Goal: Task Accomplishment & Management: Complete application form

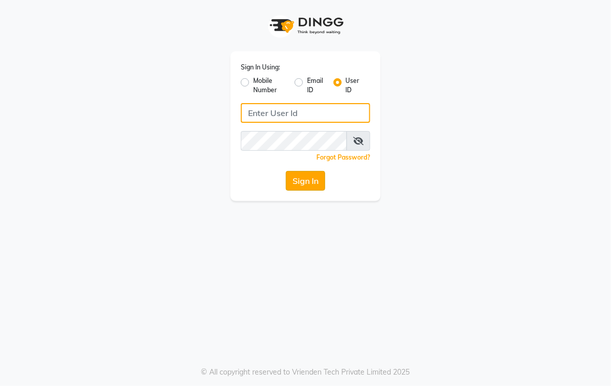
type input "kama"
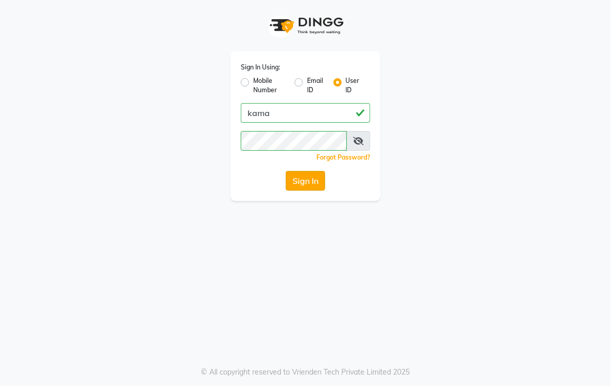
click at [315, 183] on button "Sign In" at bounding box center [305, 181] width 39 height 20
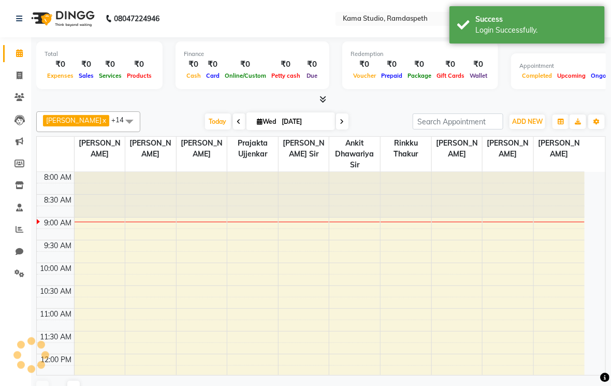
select select "en"
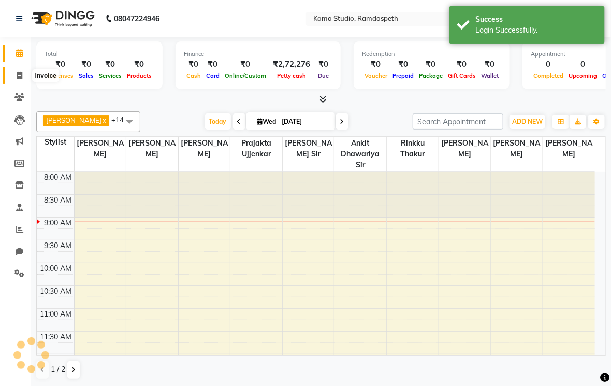
click at [21, 75] on icon at bounding box center [20, 75] width 6 height 8
select select "service"
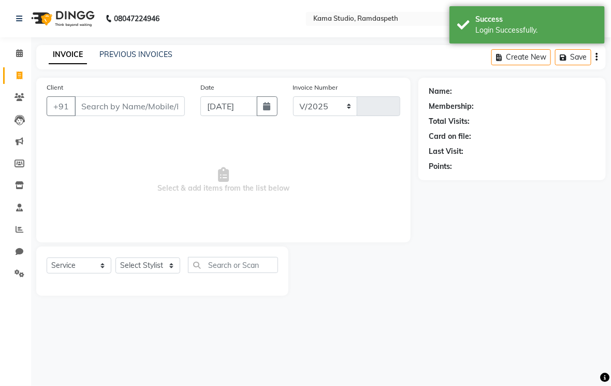
select select "7582"
type input "0634"
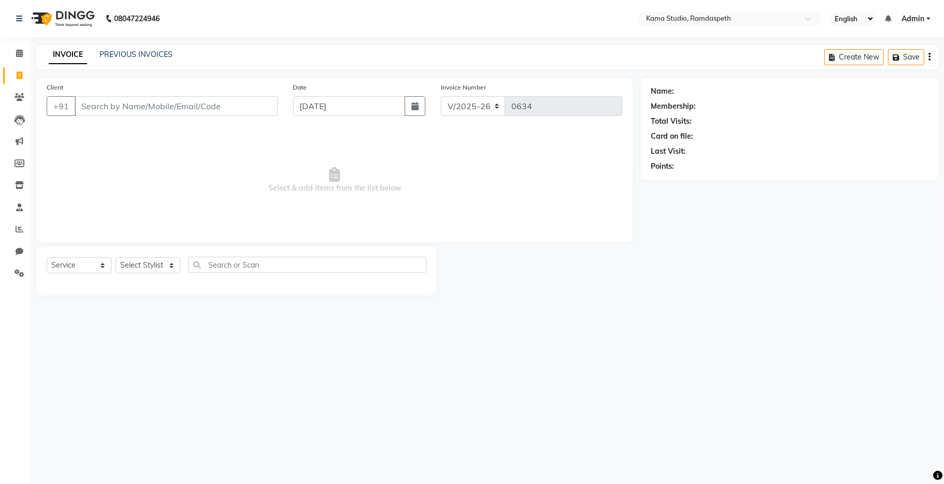
click at [259, 113] on input "Client" at bounding box center [176, 106] width 203 height 20
click at [416, 114] on button "button" at bounding box center [415, 106] width 21 height 20
select select "9"
select select "2025"
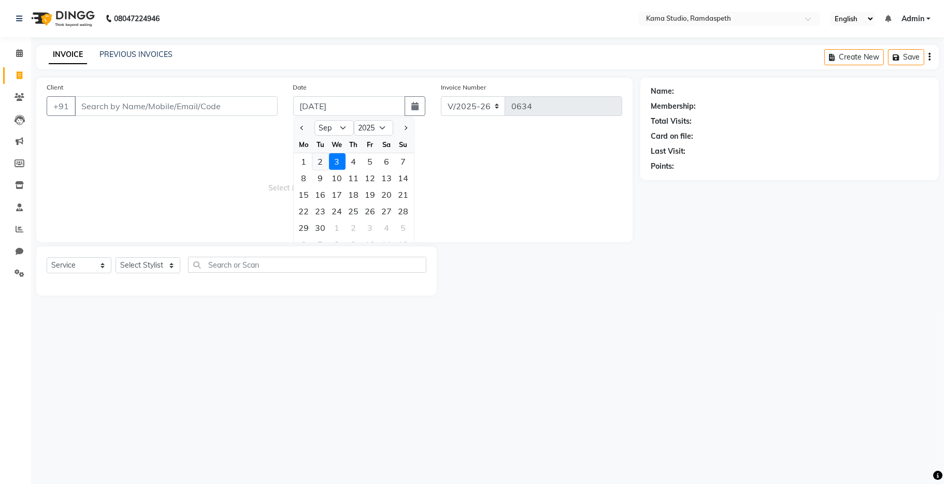
click at [318, 158] on div "2" at bounding box center [320, 161] width 17 height 17
type input "02-09-2025"
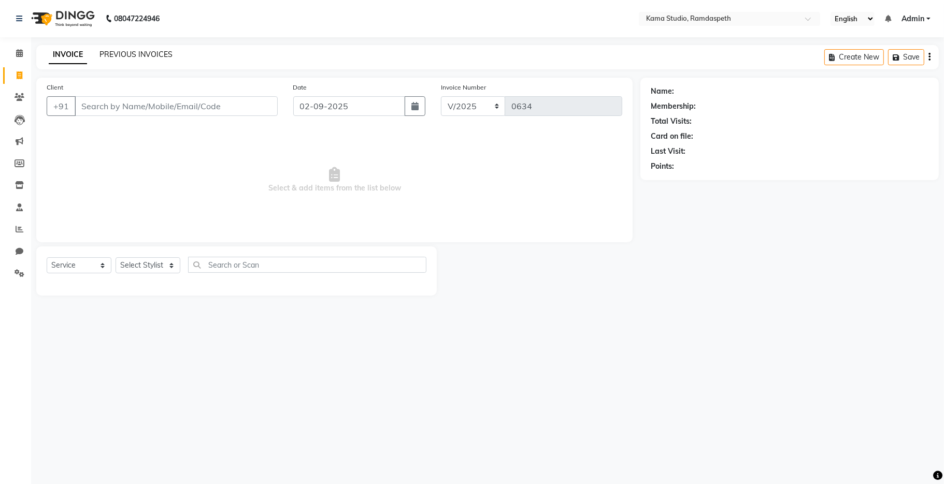
click at [127, 50] on link "PREVIOUS INVOICES" at bounding box center [135, 54] width 73 height 9
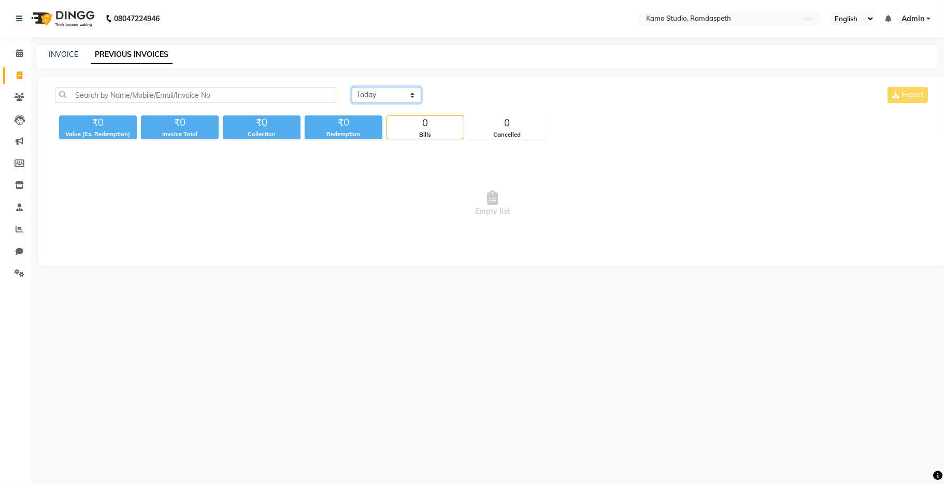
click at [363, 97] on select "[DATE] [DATE] Custom Range" at bounding box center [386, 95] width 69 height 16
select select "[DATE]"
click at [352, 87] on select "[DATE] [DATE] Custom Range" at bounding box center [386, 95] width 69 height 16
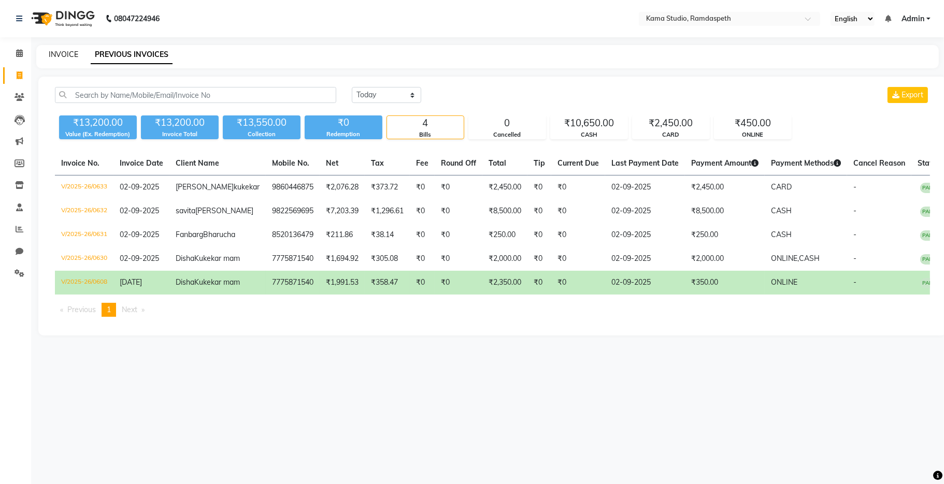
click at [69, 58] on link "INVOICE" at bounding box center [64, 54] width 30 height 9
select select "7582"
select select "service"
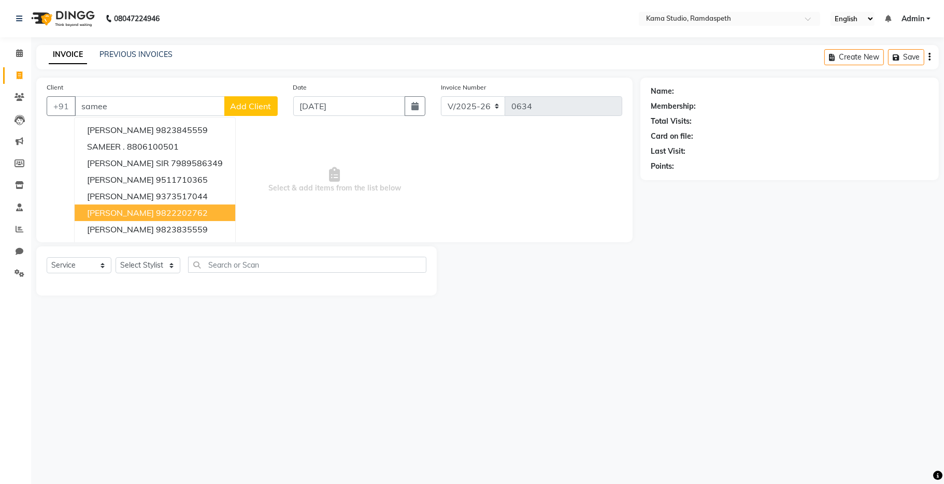
click at [148, 209] on span "[PERSON_NAME]" at bounding box center [120, 213] width 67 height 10
type input "9822202762"
select select "1: Object"
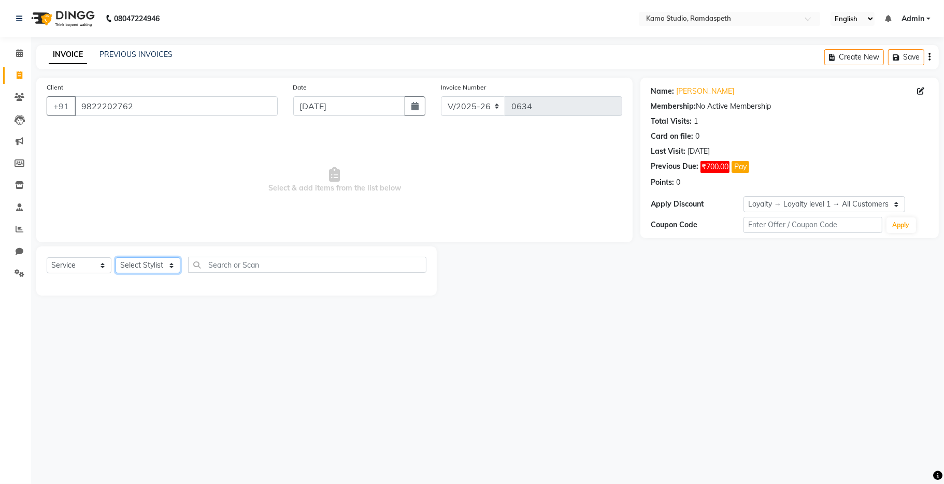
click at [132, 268] on select "Select Stylist [PERSON_NAME] [PERSON_NAME] Ankit Dhawariya [PERSON_NAME] Sir [P…" at bounding box center [148, 265] width 65 height 16
select select "67159"
click at [116, 258] on select "Select Stylist [PERSON_NAME] [PERSON_NAME] Ankit Dhawariya [PERSON_NAME] Sir [P…" at bounding box center [148, 265] width 65 height 16
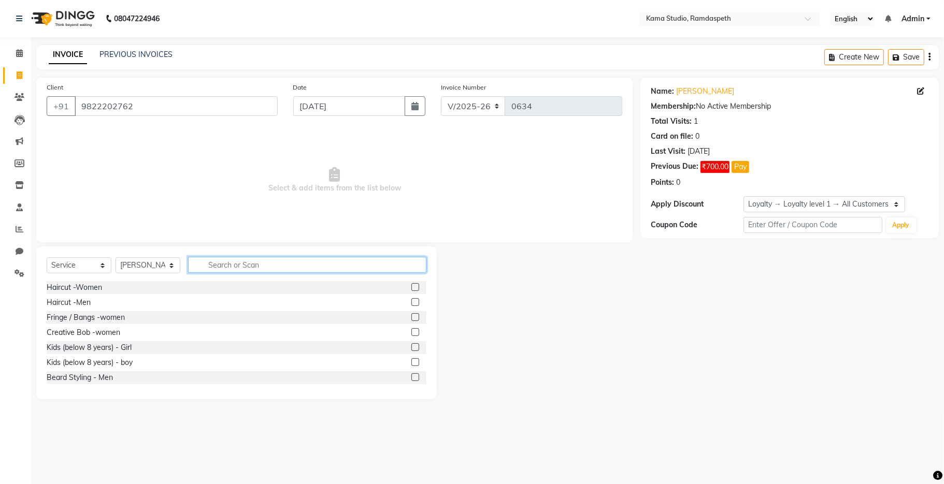
click at [249, 260] on input "text" at bounding box center [307, 265] width 238 height 16
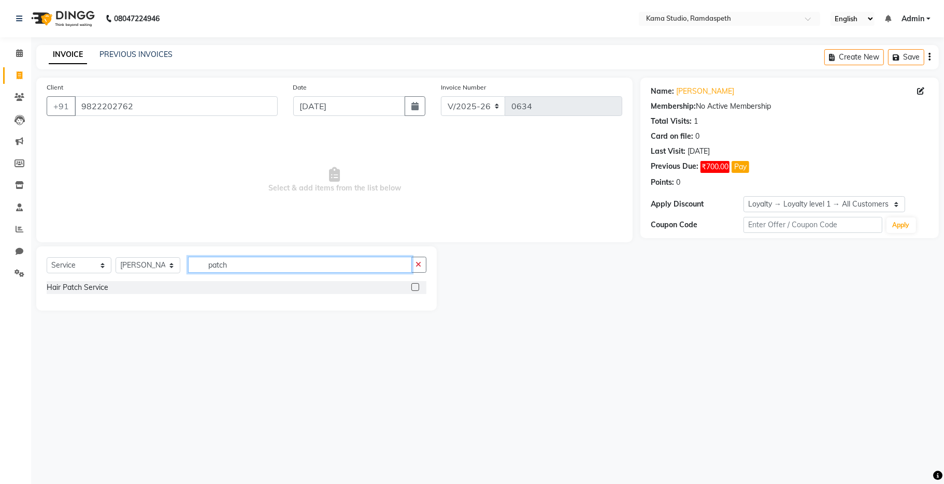
type input "patch"
click at [411, 288] on label at bounding box center [415, 287] width 8 height 8
click at [411, 288] on input "checkbox" at bounding box center [414, 287] width 7 height 7
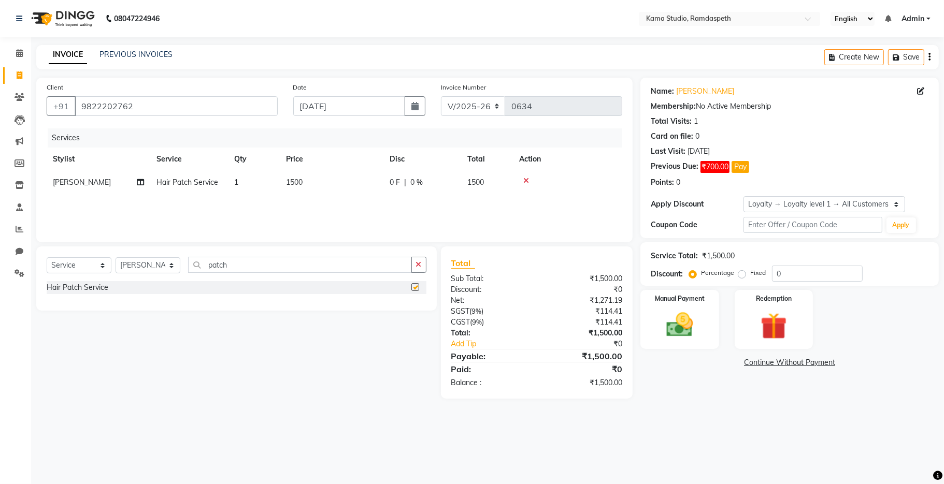
checkbox input "false"
click at [346, 191] on td "1500" at bounding box center [332, 182] width 104 height 23
select select "67159"
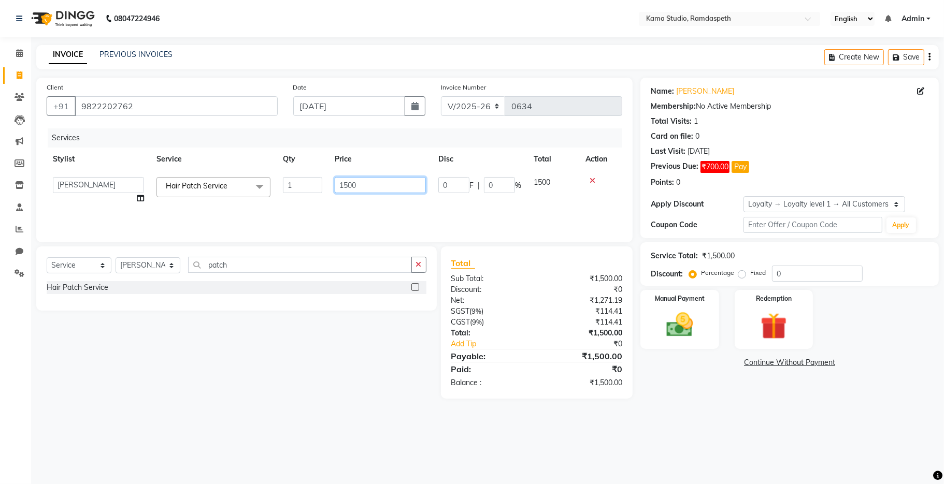
drag, startPoint x: 365, startPoint y: 185, endPoint x: 315, endPoint y: 181, distance: 49.4
click at [315, 181] on tr "[PERSON_NAME] [PERSON_NAME] Ankit Dhawariya [PERSON_NAME] Devendra Dhawariya Si…" at bounding box center [335, 190] width 576 height 39
type input "700"
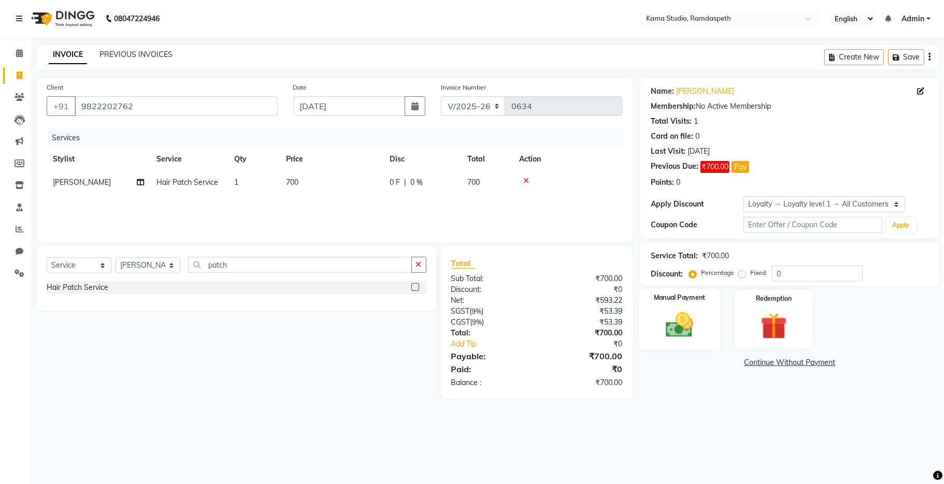
click at [611, 325] on img at bounding box center [679, 325] width 45 height 32
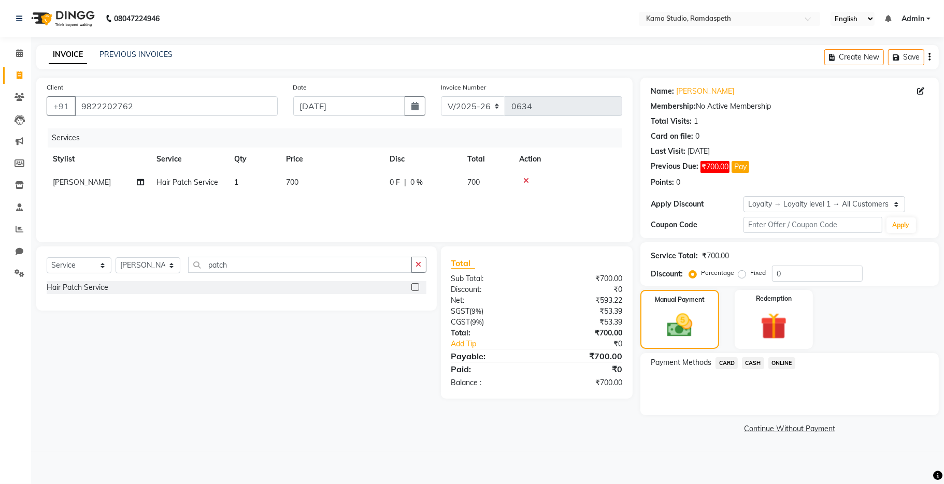
click at [425, 102] on div "Date [DATE]" at bounding box center [359, 103] width 148 height 42
click at [417, 104] on icon "button" at bounding box center [414, 106] width 7 height 8
select select "9"
select select "2025"
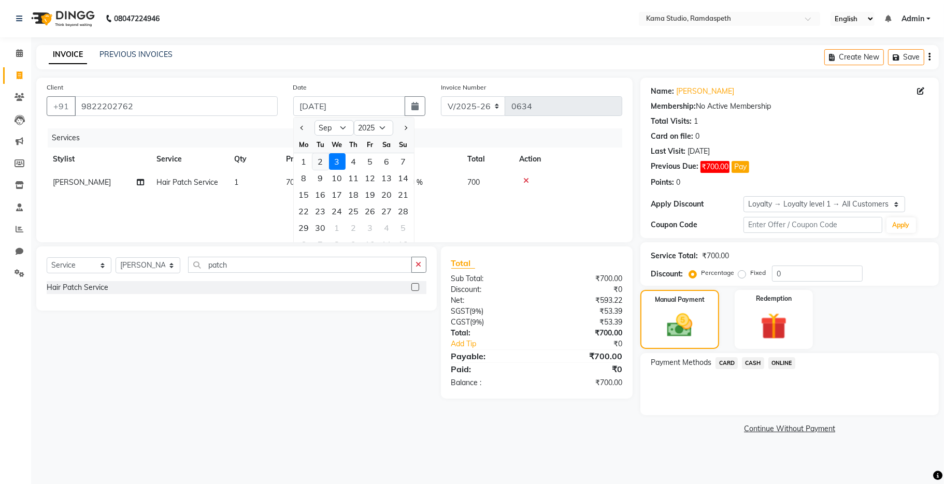
click at [320, 164] on div "2" at bounding box center [320, 161] width 17 height 17
type input "02-09-2025"
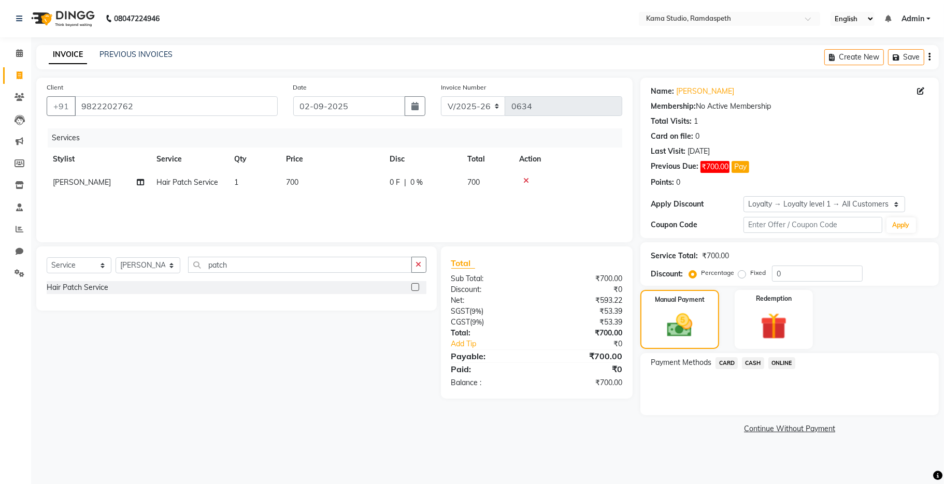
click at [611, 364] on span "ONLINE" at bounding box center [781, 363] width 27 height 12
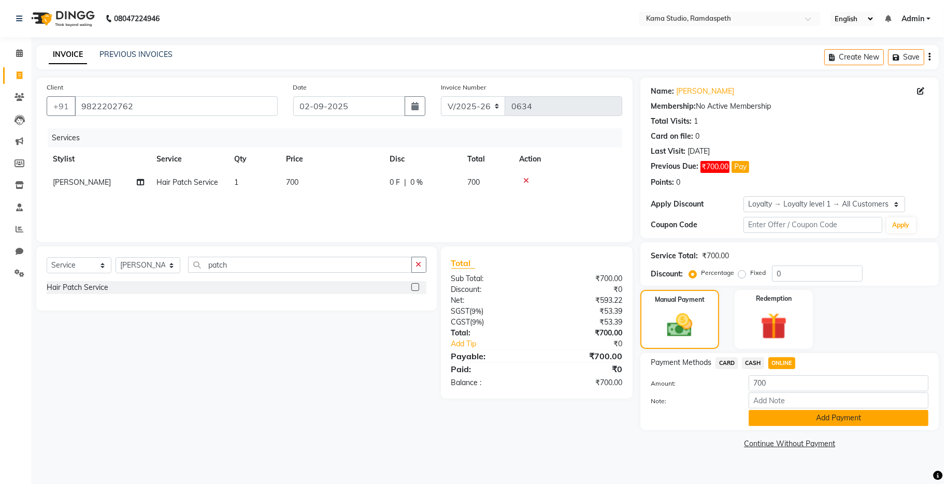
drag, startPoint x: 784, startPoint y: 415, endPoint x: 773, endPoint y: 408, distance: 13.5
click at [611, 385] on button "Add Payment" at bounding box center [839, 418] width 180 height 16
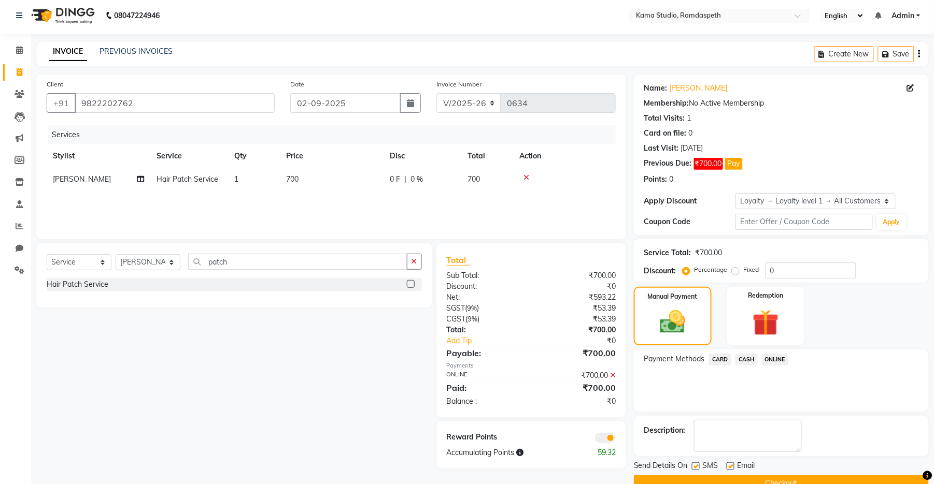
scroll to position [25, 0]
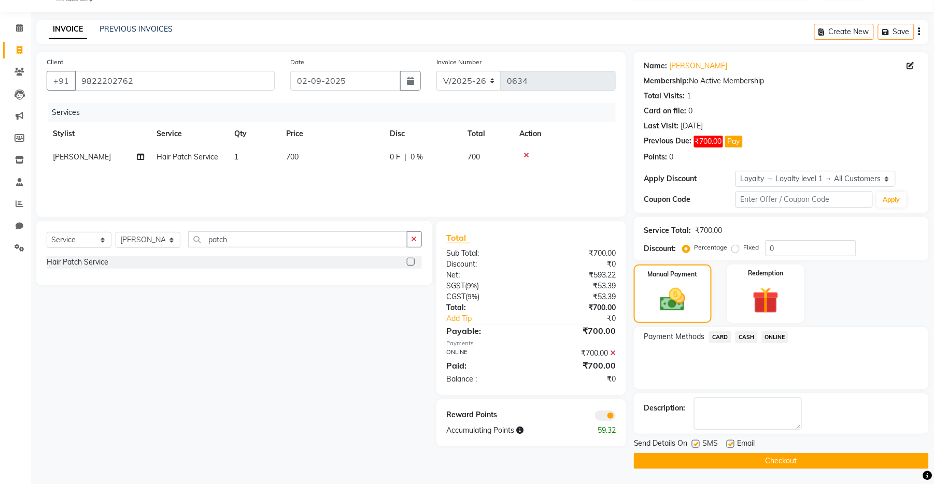
click at [611, 385] on label at bounding box center [696, 444] width 8 height 8
click at [611, 385] on input "checkbox" at bounding box center [695, 444] width 7 height 7
checkbox input "false"
click at [611, 385] on label at bounding box center [730, 444] width 8 height 8
click at [611, 385] on input "checkbox" at bounding box center [729, 444] width 7 height 7
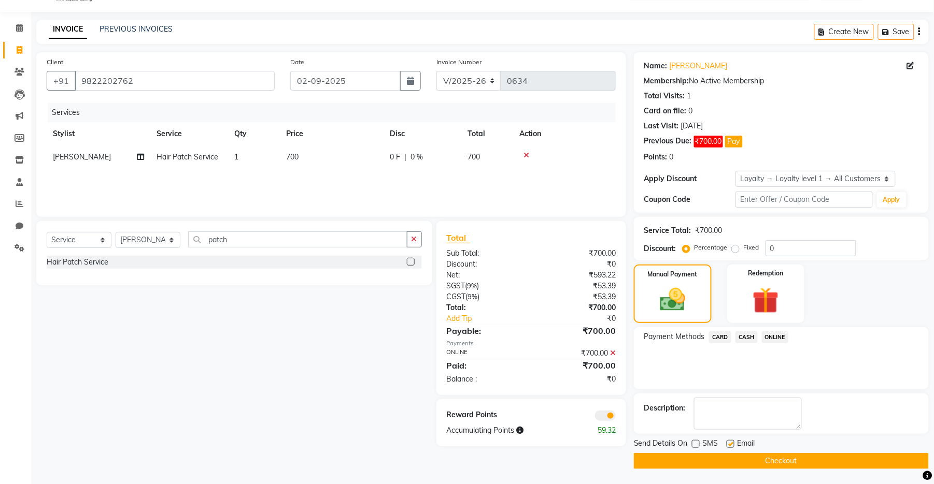
checkbox input "false"
click at [611, 385] on button "Checkout" at bounding box center [781, 461] width 295 height 16
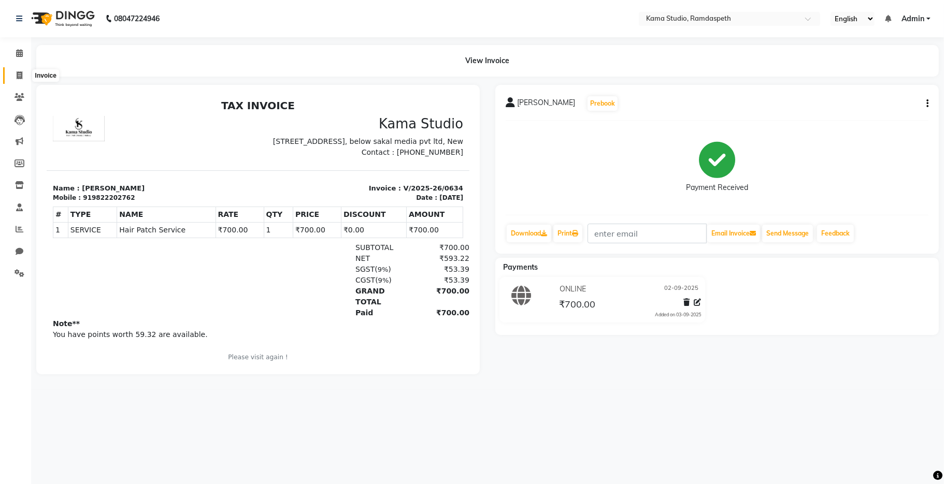
click at [13, 77] on span at bounding box center [19, 76] width 18 height 12
select select "service"
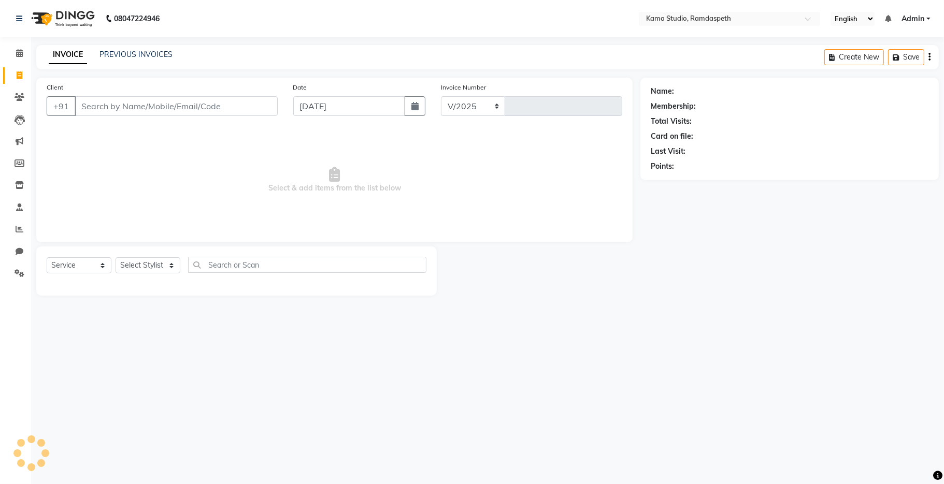
select select "7582"
type input "0635"
click at [130, 56] on link "PREVIOUS INVOICES" at bounding box center [135, 54] width 73 height 9
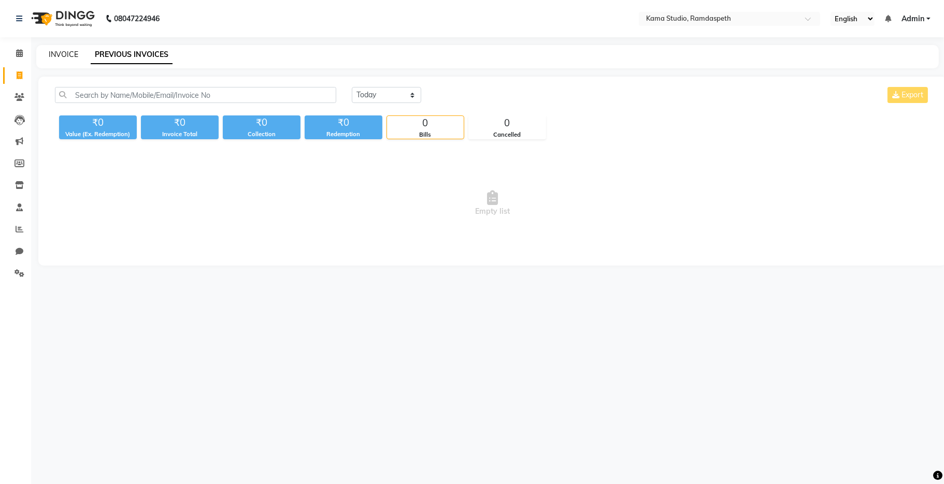
click at [75, 55] on link "INVOICE" at bounding box center [64, 54] width 30 height 9
select select "7582"
select select "service"
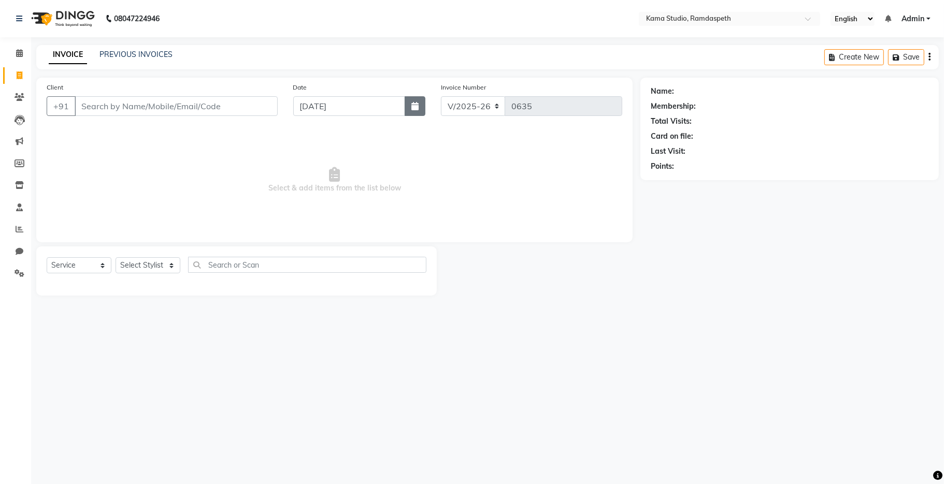
click at [413, 107] on icon "button" at bounding box center [414, 106] width 7 height 8
select select "9"
select select "2025"
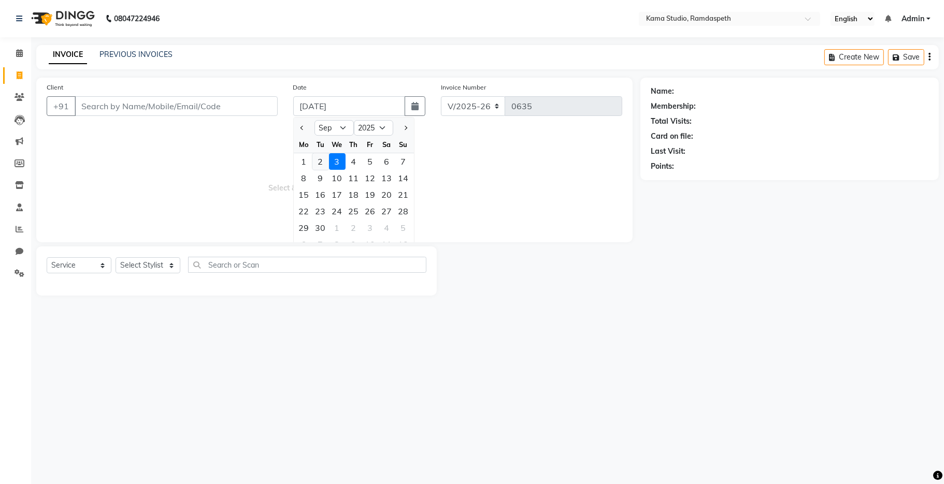
click at [322, 163] on div "2" at bounding box center [320, 161] width 17 height 17
type input "02-09-2025"
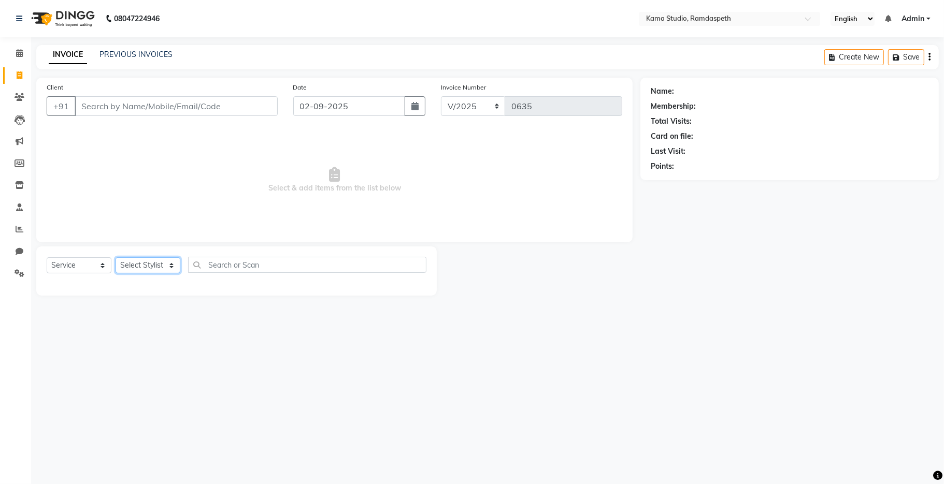
click at [175, 273] on select "Select Stylist [PERSON_NAME] [PERSON_NAME] Ankit Dhawariya [PERSON_NAME] Sir [P…" at bounding box center [148, 265] width 65 height 16
select select "67943"
click at [116, 258] on select "Select Stylist [PERSON_NAME] [PERSON_NAME] Ankit Dhawariya [PERSON_NAME] Sir [P…" at bounding box center [148, 265] width 65 height 16
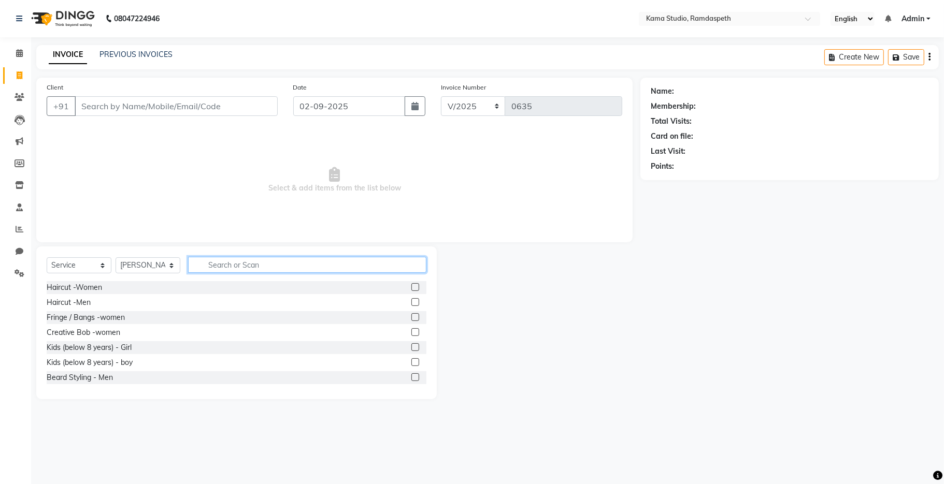
click at [235, 267] on input "text" at bounding box center [307, 265] width 238 height 16
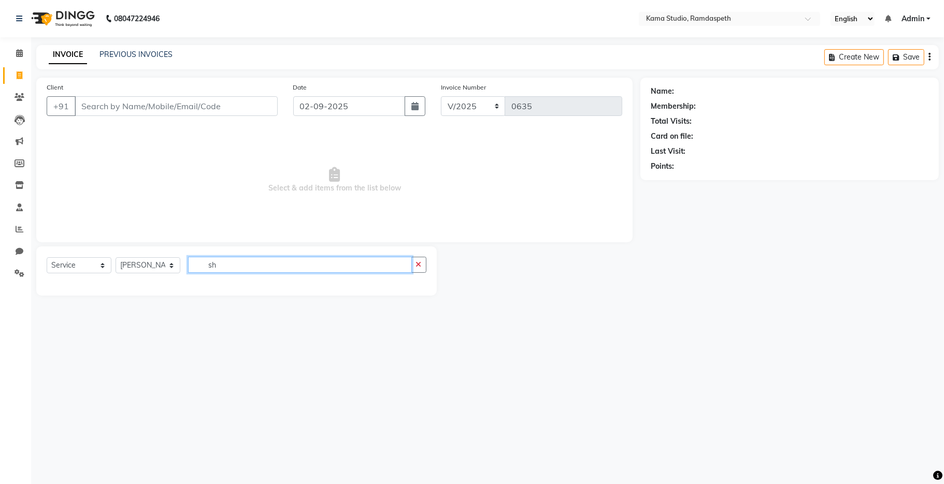
type input "s"
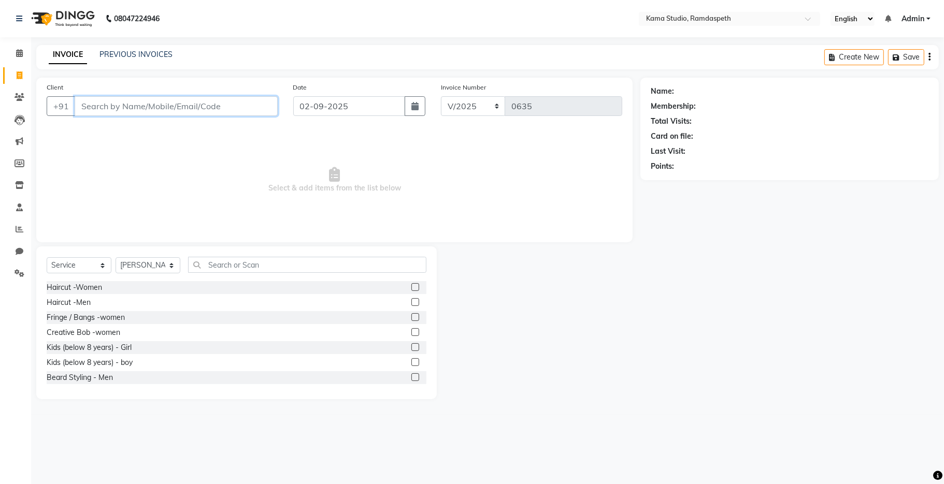
click at [184, 107] on input "Client" at bounding box center [176, 106] width 203 height 20
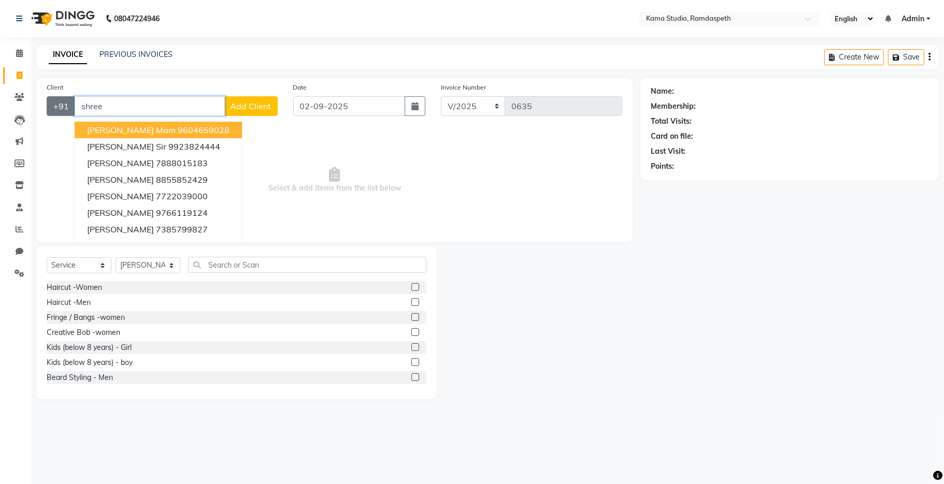
drag, startPoint x: 136, startPoint y: 112, endPoint x: 59, endPoint y: 98, distance: 78.4
click at [59, 98] on div "+91 shree [PERSON_NAME] mam 9604659028 [PERSON_NAME] sir 9923824444 [PERSON_NAM…" at bounding box center [162, 106] width 231 height 20
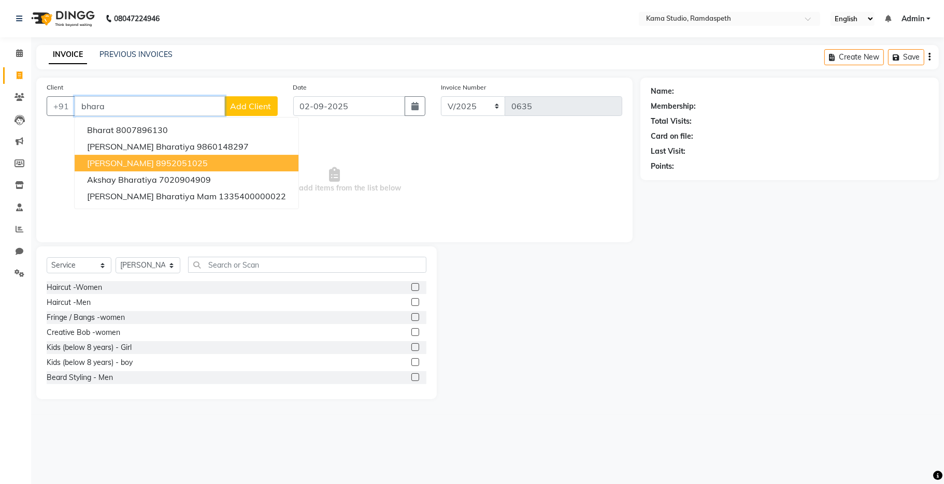
click at [122, 169] on button "[PERSON_NAME] 8952051025" at bounding box center [187, 163] width 224 height 17
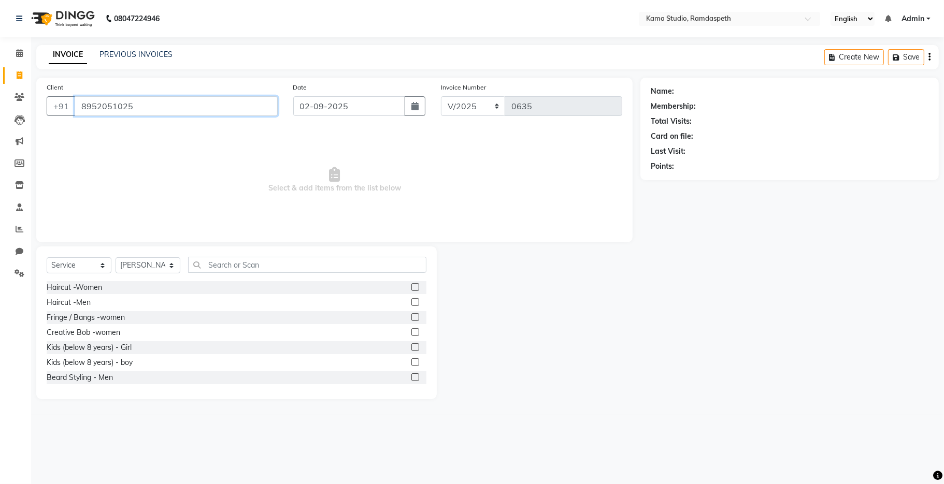
type input "8952051025"
select select "1: Object"
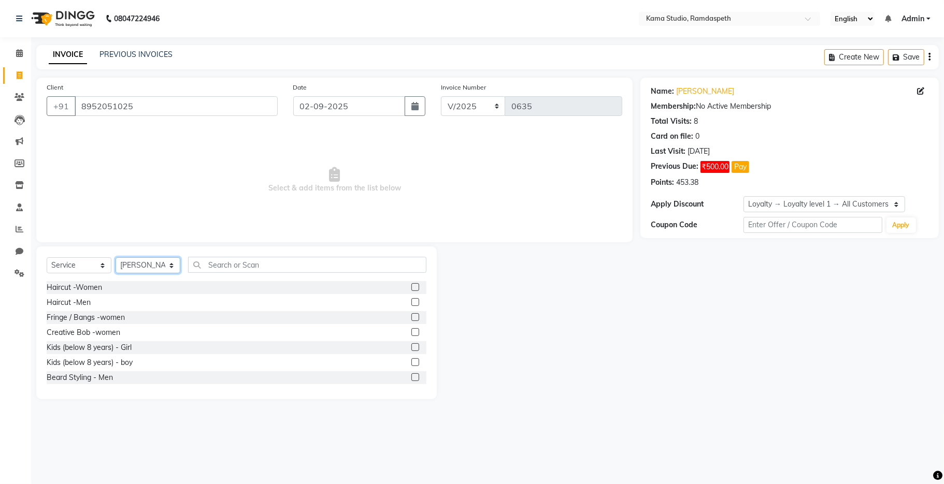
click at [165, 267] on select "Select Stylist [PERSON_NAME] [PERSON_NAME] Ankit Dhawariya [PERSON_NAME] Sir [P…" at bounding box center [148, 265] width 65 height 16
click at [116, 258] on select "Select Stylist [PERSON_NAME] [PERSON_NAME] Ankit Dhawariya [PERSON_NAME] Sir [P…" at bounding box center [148, 265] width 65 height 16
click at [228, 268] on input "text" at bounding box center [307, 265] width 238 height 16
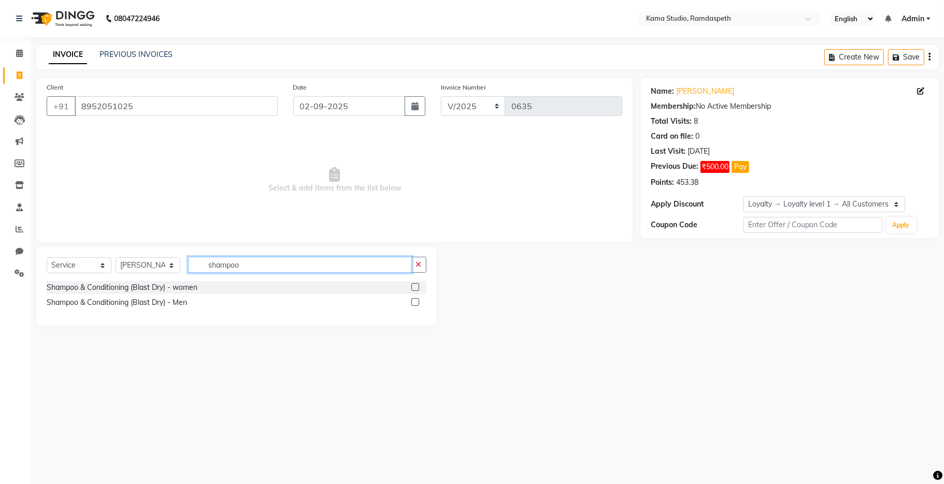
type input "shampoo"
click at [412, 289] on label at bounding box center [415, 287] width 8 height 8
click at [412, 289] on input "checkbox" at bounding box center [414, 287] width 7 height 7
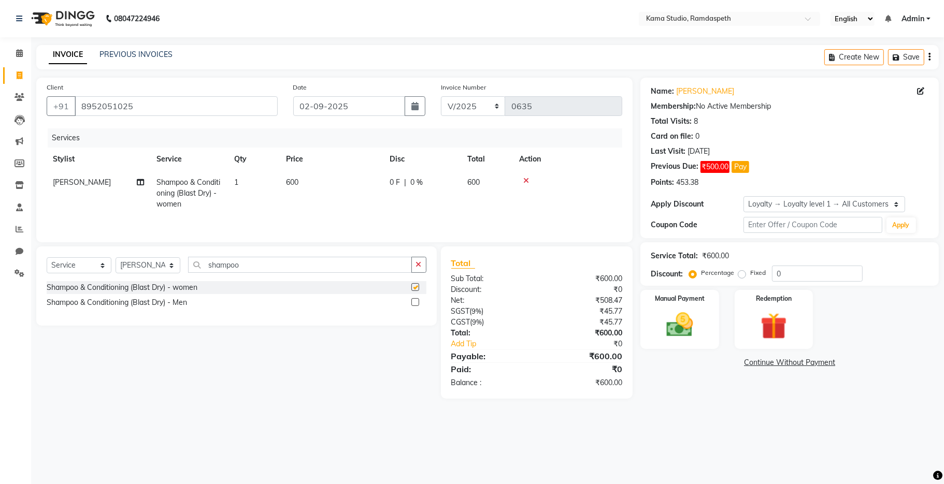
checkbox input "false"
drag, startPoint x: 290, startPoint y: 262, endPoint x: 185, endPoint y: 264, distance: 105.2
click at [185, 264] on div "Select Service Product Membership Package Voucher Prepaid Gift Card Select Styl…" at bounding box center [237, 269] width 380 height 24
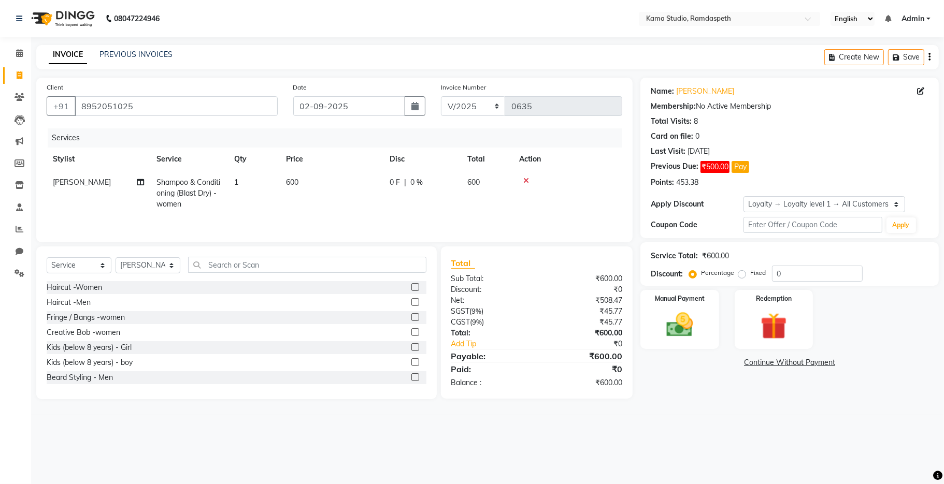
click at [411, 319] on label at bounding box center [415, 317] width 8 height 8
click at [411, 319] on input "checkbox" at bounding box center [414, 317] width 7 height 7
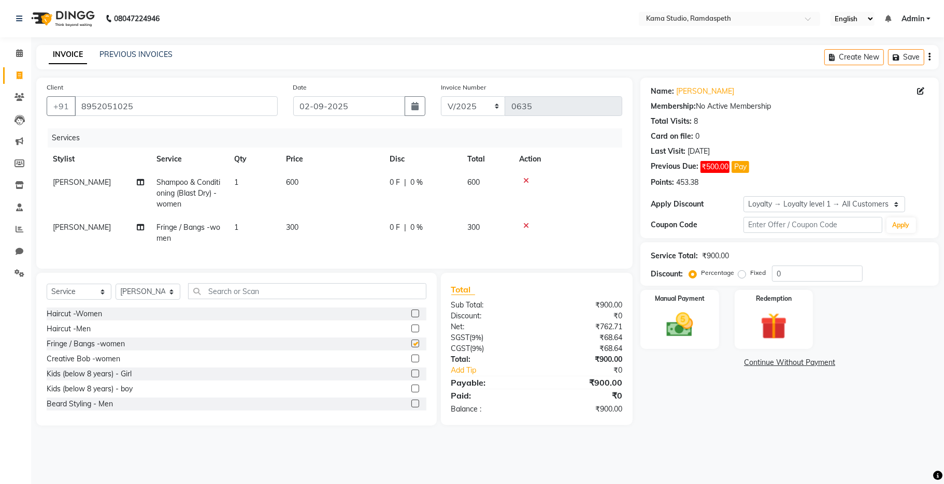
checkbox input "false"
click at [420, 240] on td "0 F | 0 %" at bounding box center [422, 233] width 78 height 34
select select "67943"
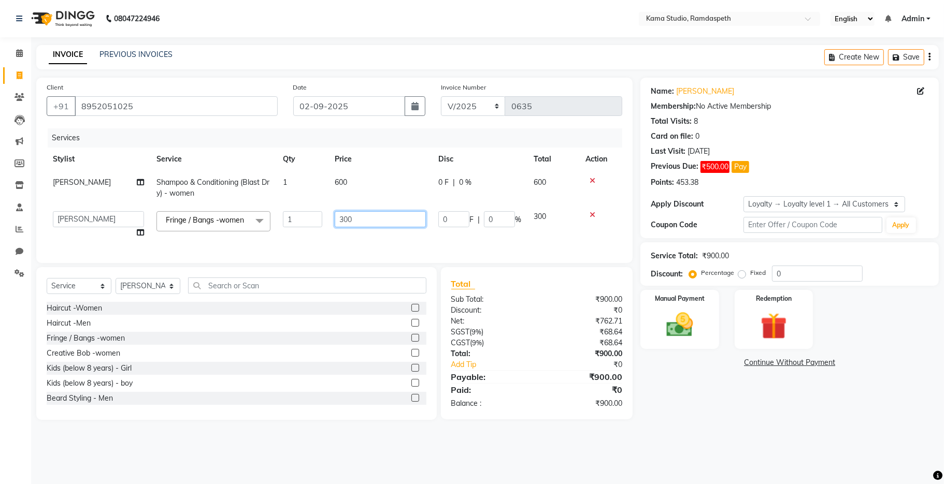
drag, startPoint x: 356, startPoint y: 222, endPoint x: 331, endPoint y: 214, distance: 26.7
click at [332, 215] on td "300" at bounding box center [380, 224] width 104 height 39
type input "400"
click at [366, 246] on div "Services Stylist Service Qty Price Disc Total Action [PERSON_NAME] Shampoo & Co…" at bounding box center [335, 190] width 576 height 124
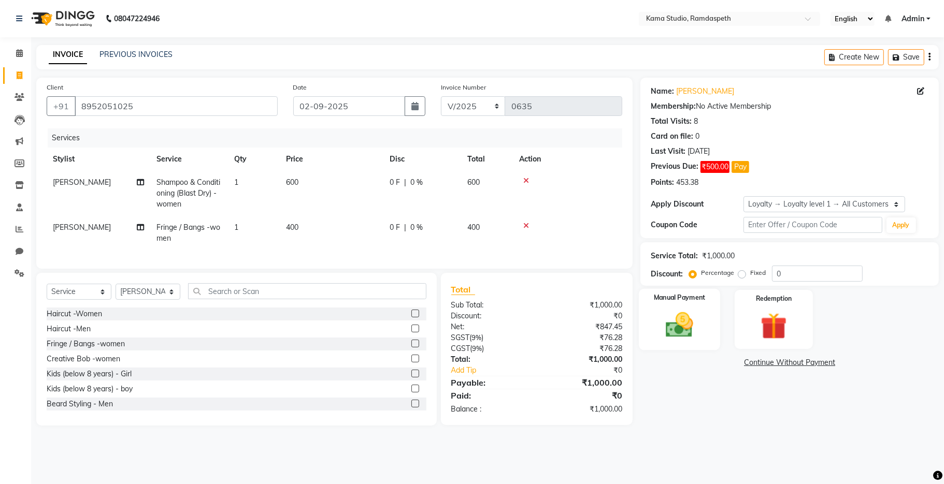
click at [611, 312] on img at bounding box center [679, 325] width 45 height 32
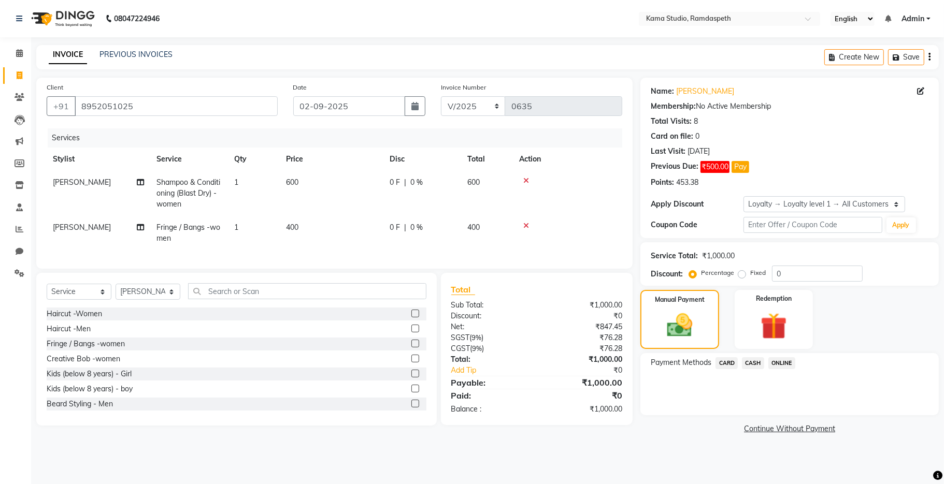
click at [324, 234] on td "400" at bounding box center [332, 233] width 104 height 34
select select "67943"
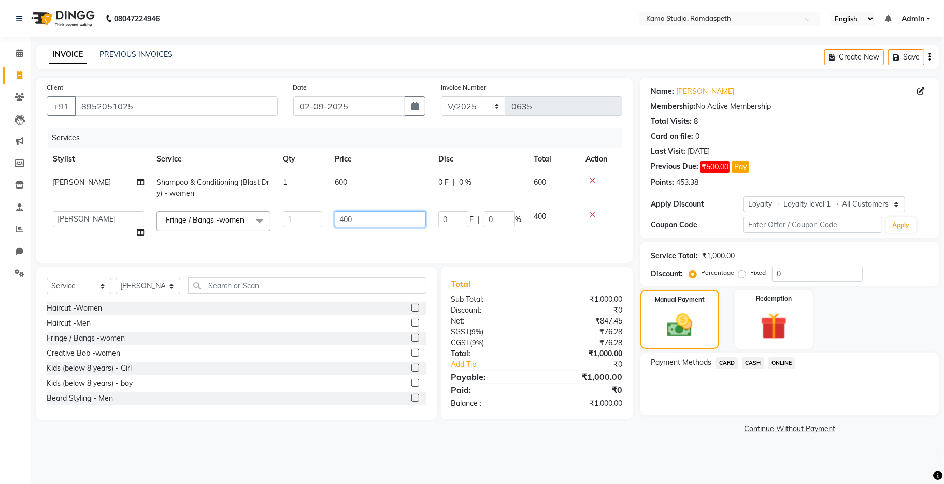
drag, startPoint x: 343, startPoint y: 220, endPoint x: 333, endPoint y: 217, distance: 10.8
click at [333, 217] on td "400" at bounding box center [380, 224] width 104 height 39
type input "500"
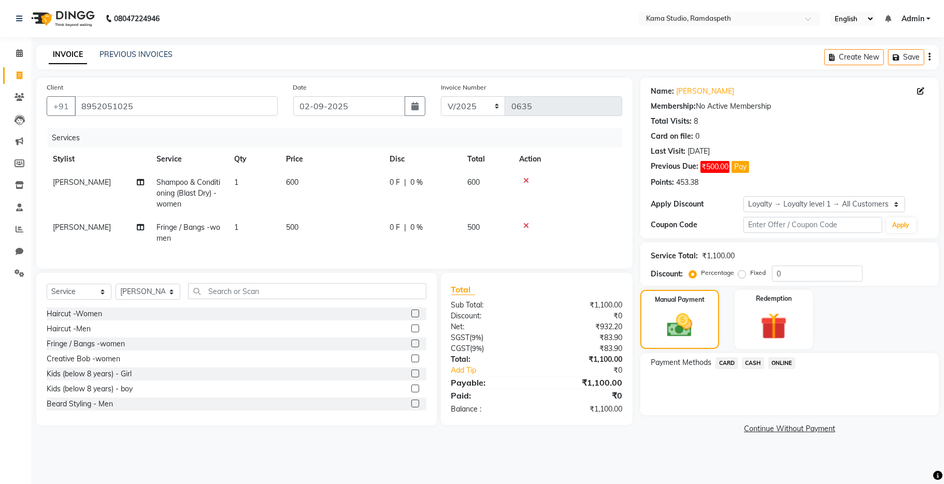
click at [361, 241] on td "500" at bounding box center [332, 233] width 104 height 34
select select "67943"
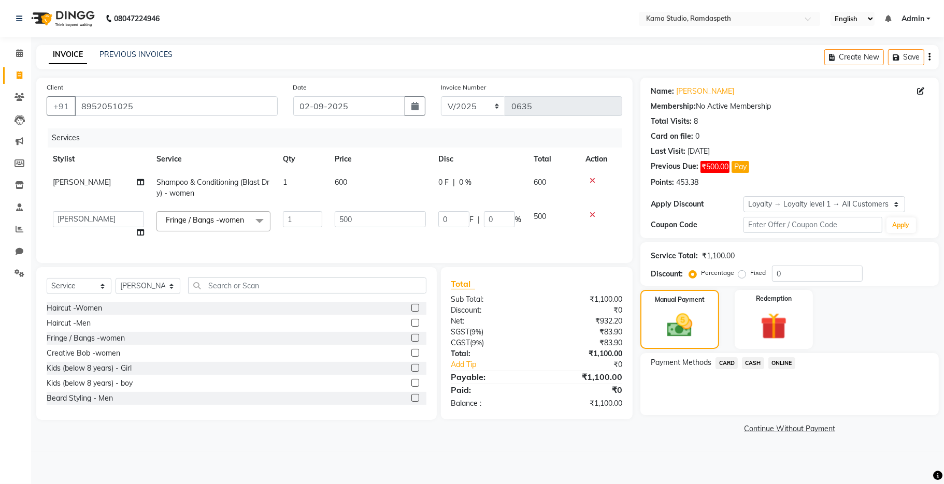
drag, startPoint x: 752, startPoint y: 365, endPoint x: 753, endPoint y: 374, distance: 8.9
click at [611, 363] on span "CASH" at bounding box center [753, 363] width 22 height 12
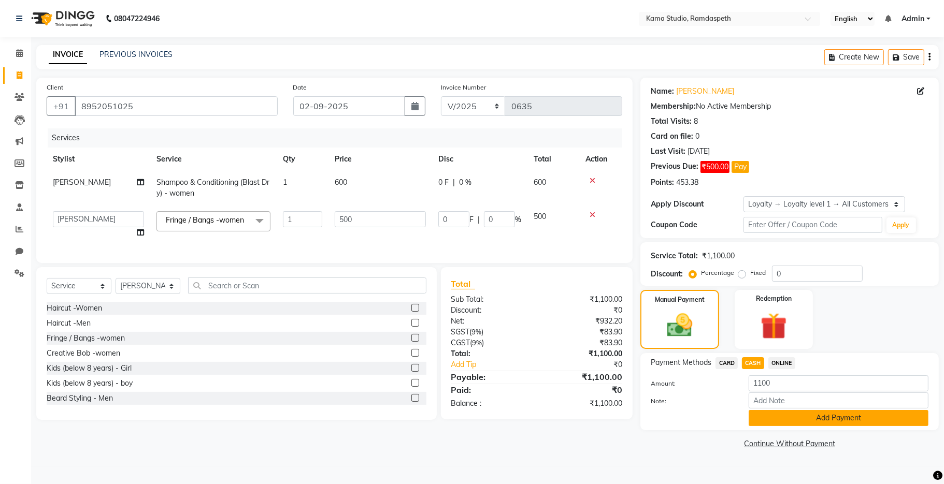
click at [611, 385] on button "Add Payment" at bounding box center [839, 418] width 180 height 16
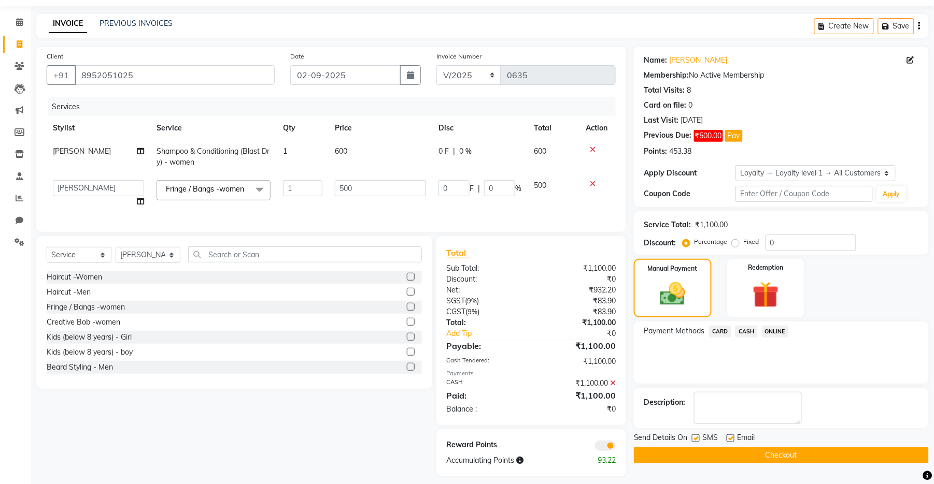
scroll to position [49, 0]
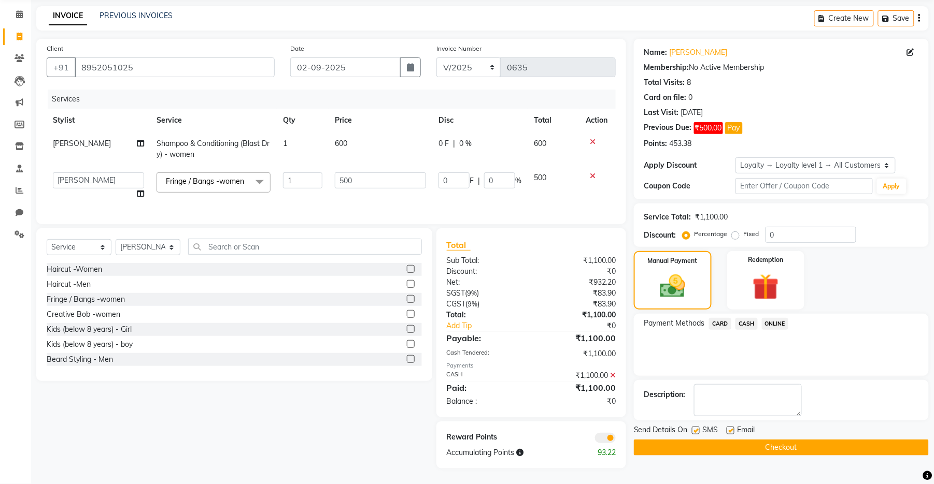
click at [611, 385] on label at bounding box center [696, 431] width 8 height 8
click at [611, 385] on input "checkbox" at bounding box center [695, 431] width 7 height 7
checkbox input "false"
click at [611, 385] on label at bounding box center [730, 431] width 8 height 8
click at [611, 385] on input "checkbox" at bounding box center [729, 431] width 7 height 7
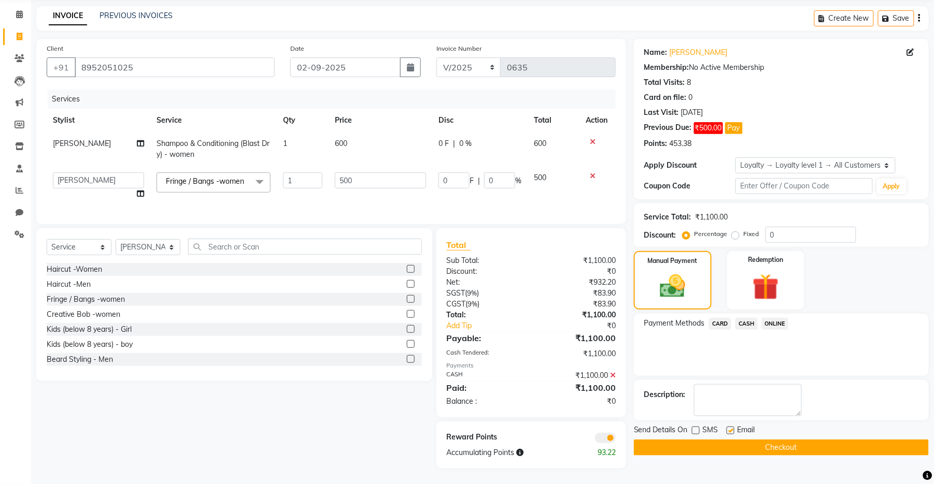
checkbox input "false"
drag, startPoint x: 725, startPoint y: 432, endPoint x: 729, endPoint y: 437, distance: 6.6
click at [611, 385] on button "Checkout" at bounding box center [781, 448] width 295 height 16
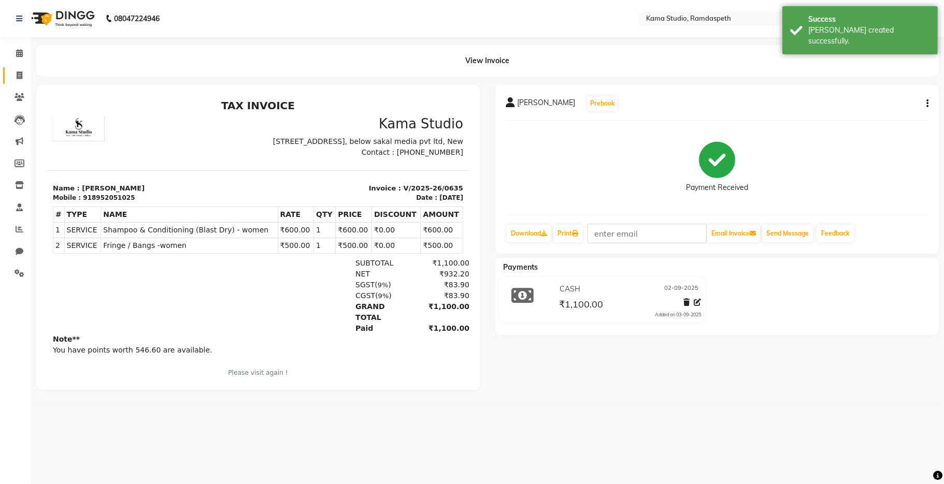
click at [18, 67] on link "Invoice" at bounding box center [15, 75] width 25 height 17
select select "service"
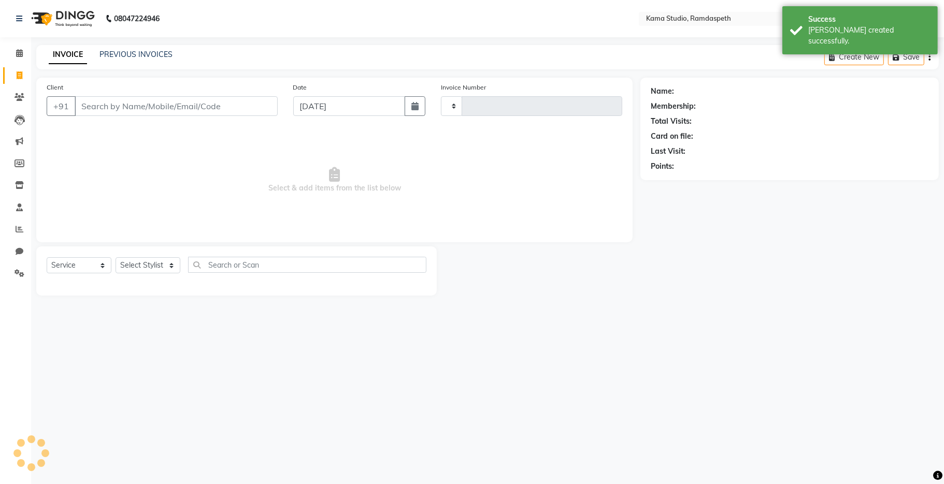
type input "0636"
select select "7582"
click at [418, 108] on icon "button" at bounding box center [414, 106] width 7 height 8
select select "9"
select select "2025"
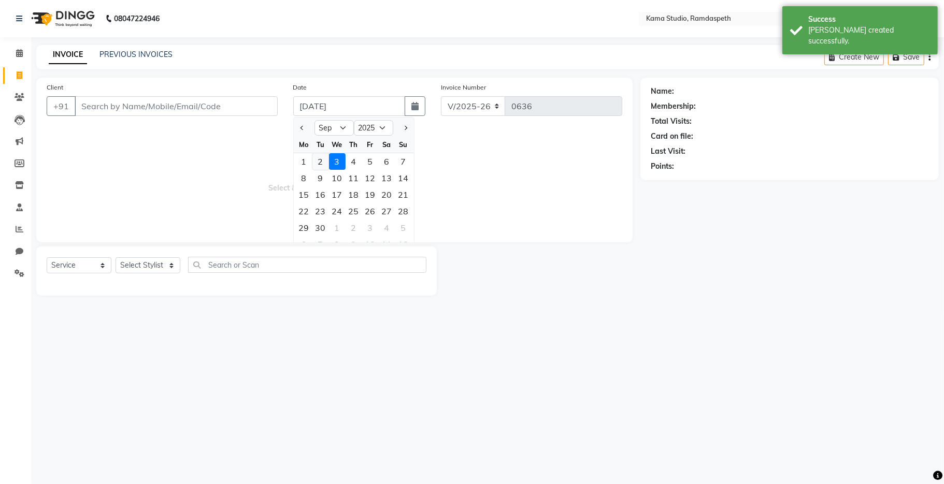
click at [321, 163] on div "2" at bounding box center [320, 161] width 17 height 17
type input "02-09-2025"
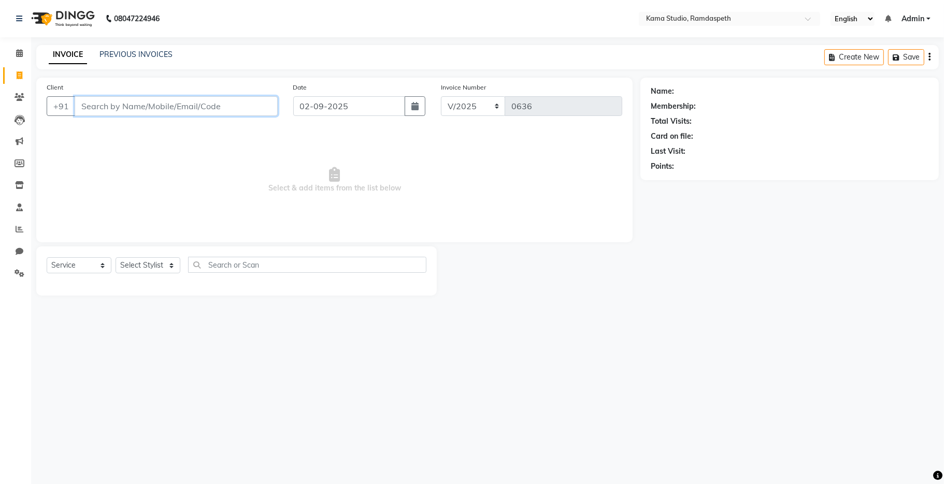
click at [166, 106] on input "Client" at bounding box center [176, 106] width 203 height 20
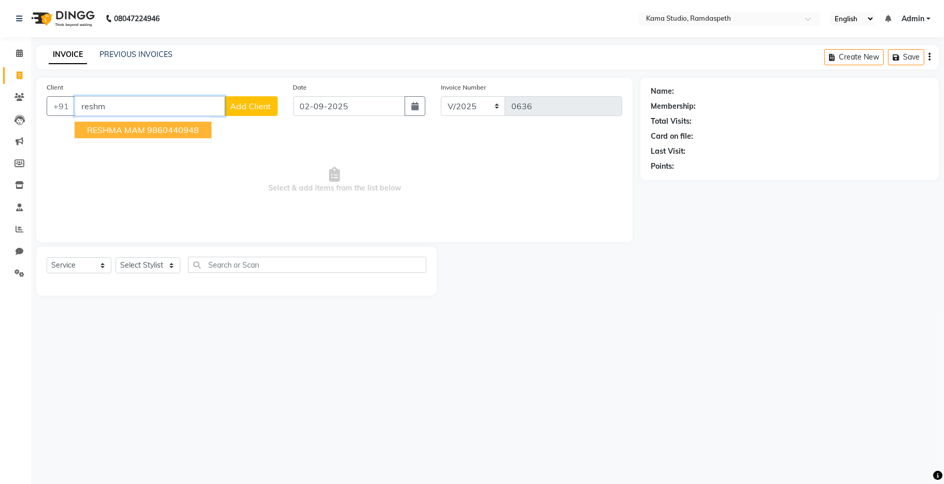
click at [170, 133] on ngb-highlight "9860440948" at bounding box center [173, 130] width 52 height 10
type input "9860440948"
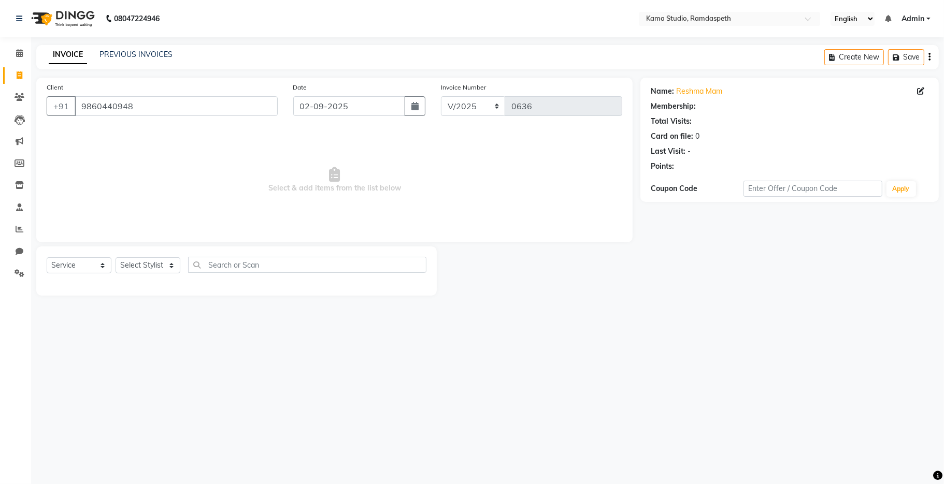
select select "1: Object"
click at [155, 270] on select "Select Stylist [PERSON_NAME] [PERSON_NAME] Ankit Dhawariya [PERSON_NAME] Sir [P…" at bounding box center [148, 265] width 65 height 16
select select "67948"
click at [116, 258] on select "Select Stylist [PERSON_NAME] [PERSON_NAME] Ankit Dhawariya [PERSON_NAME] Sir [P…" at bounding box center [148, 265] width 65 height 16
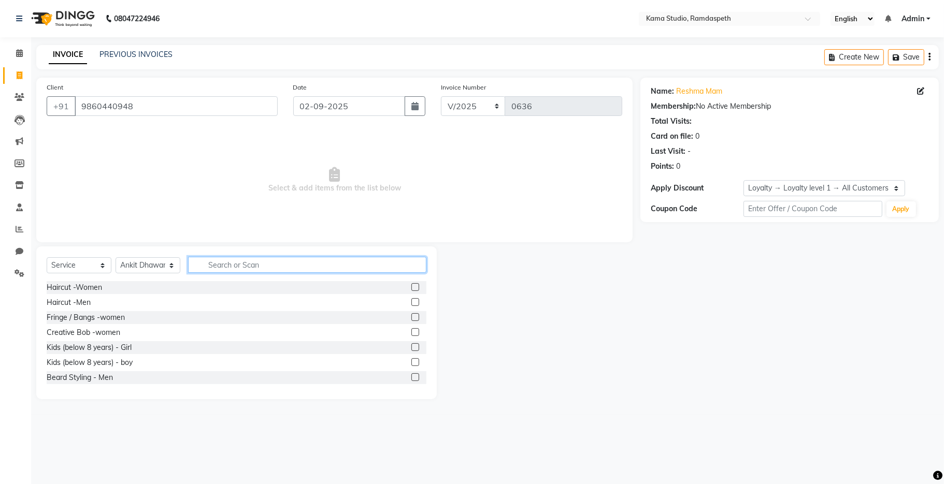
click at [220, 268] on input "text" at bounding box center [307, 265] width 238 height 16
click at [411, 331] on label at bounding box center [415, 332] width 8 height 8
click at [411, 331] on input "checkbox" at bounding box center [414, 332] width 7 height 7
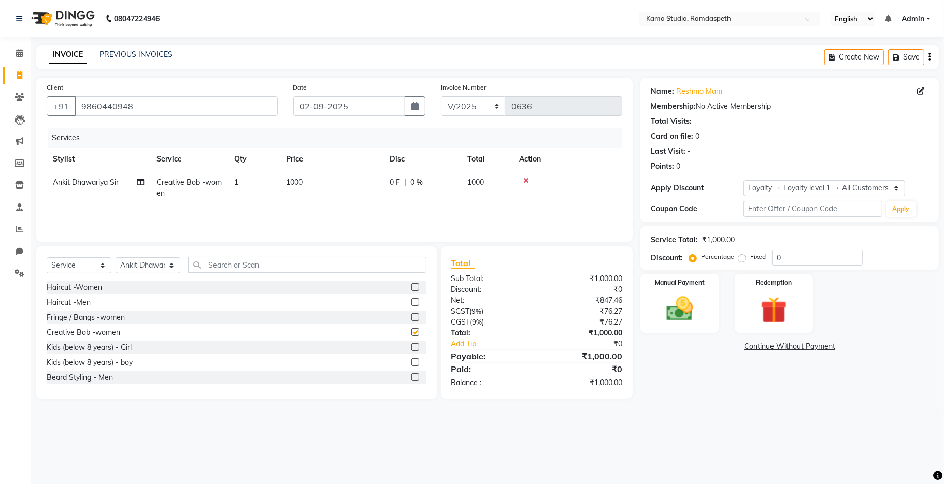
checkbox input "false"
click at [611, 324] on img at bounding box center [679, 309] width 45 height 32
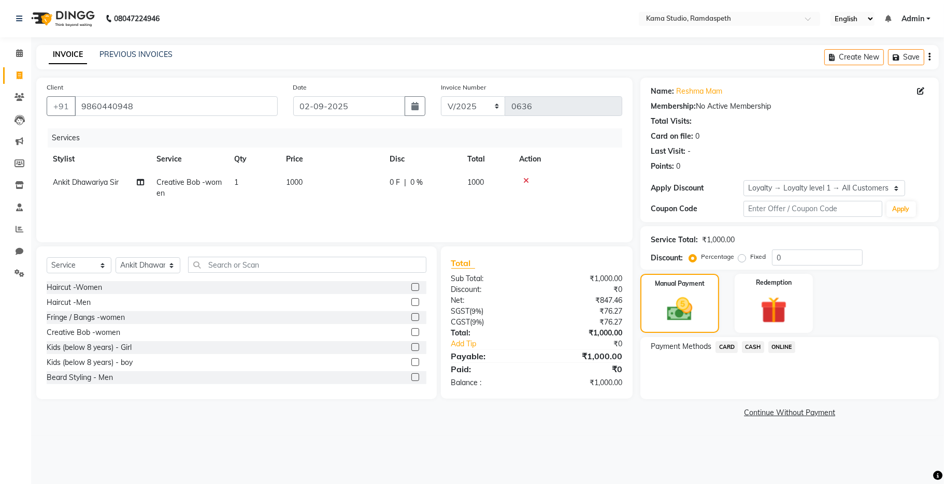
click at [611, 349] on span "ONLINE" at bounding box center [781, 347] width 27 height 12
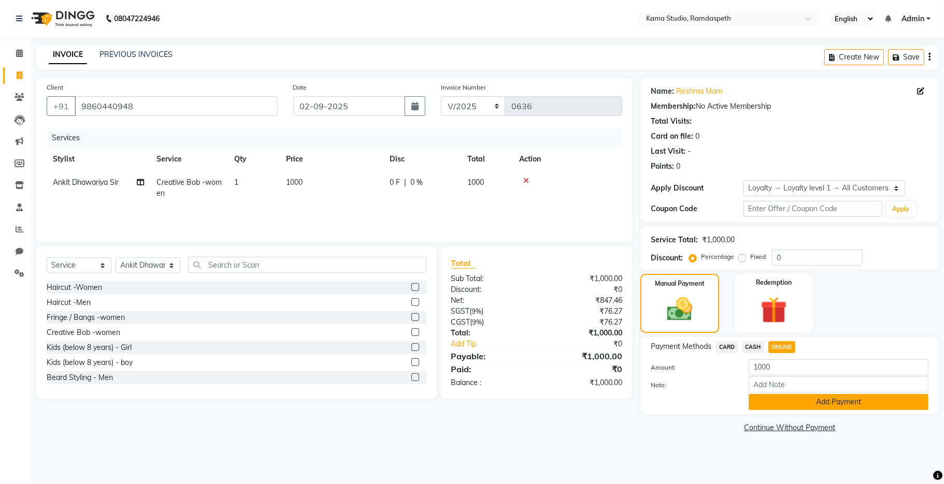
click at [611, 385] on button "Add Payment" at bounding box center [839, 402] width 180 height 16
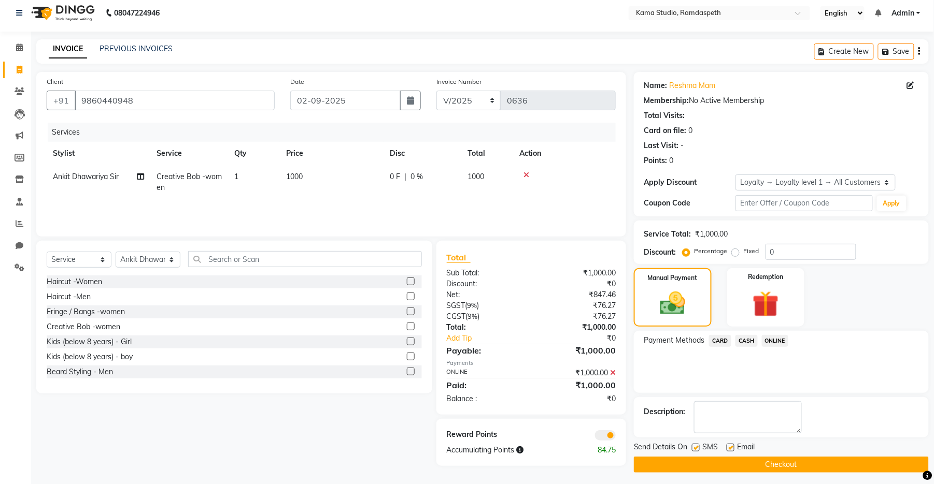
scroll to position [9, 0]
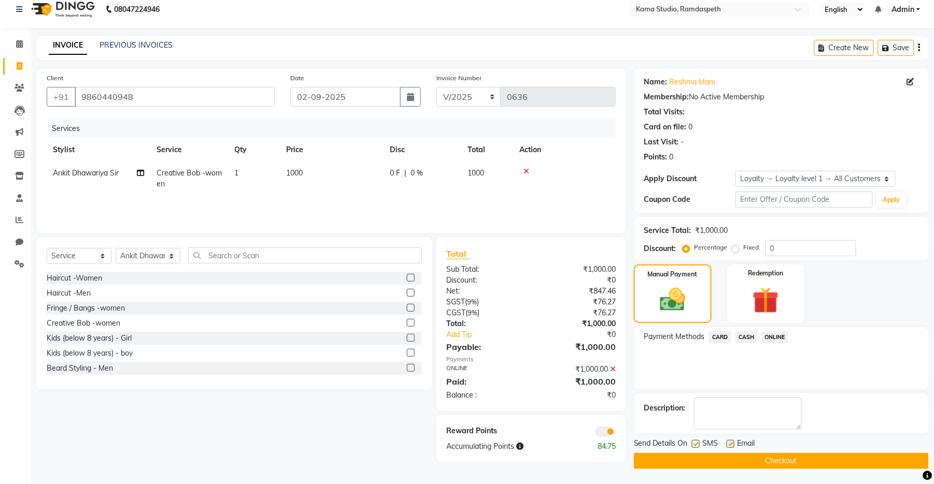
click at [611, 385] on label at bounding box center [696, 444] width 8 height 8
click at [611, 385] on input "checkbox" at bounding box center [695, 444] width 7 height 7
checkbox input "false"
click at [611, 385] on label at bounding box center [730, 444] width 8 height 8
click at [611, 385] on input "checkbox" at bounding box center [729, 444] width 7 height 7
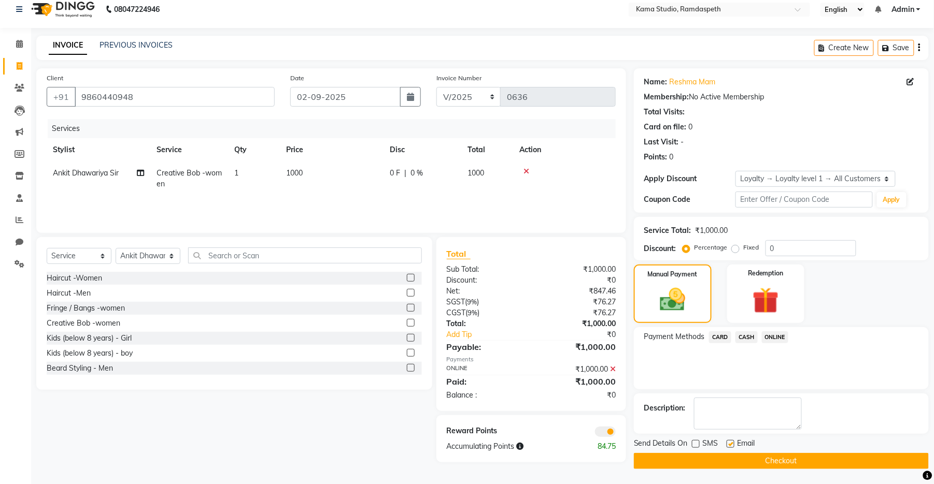
checkbox input "false"
click at [611, 385] on button "Checkout" at bounding box center [781, 461] width 295 height 16
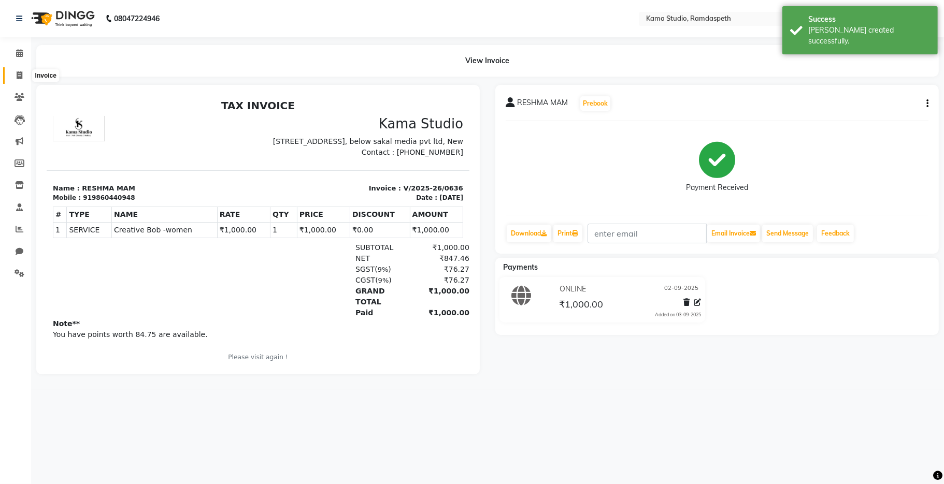
click at [18, 71] on icon at bounding box center [20, 75] width 6 height 8
select select "service"
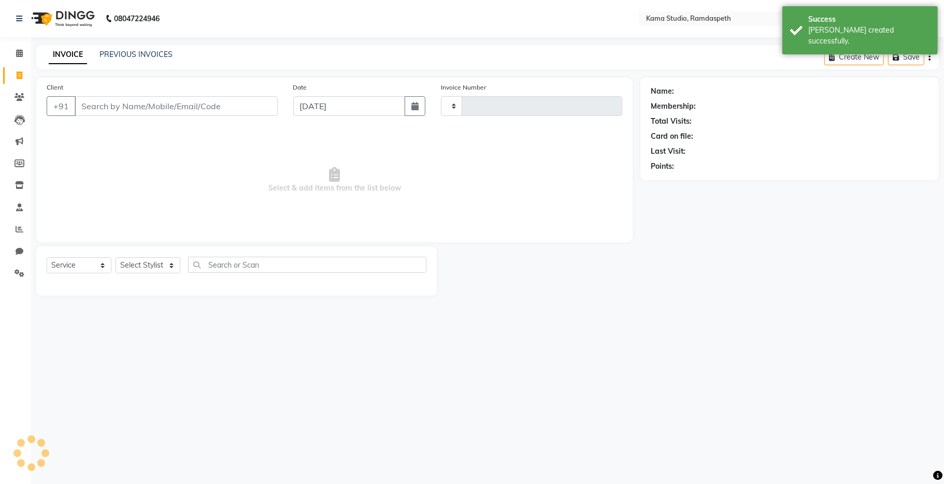
type input "0637"
select select "7582"
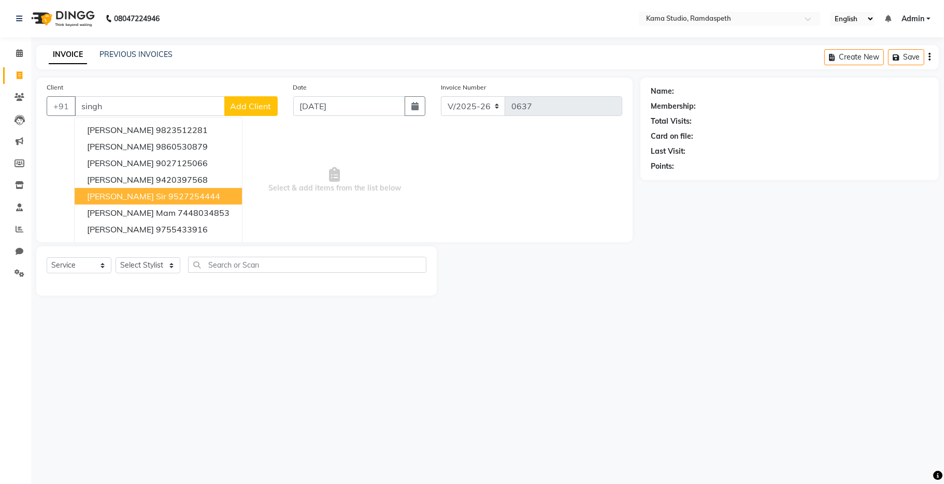
click at [133, 203] on button "[PERSON_NAME] sir 9527254444" at bounding box center [158, 196] width 167 height 17
type input "9527254444"
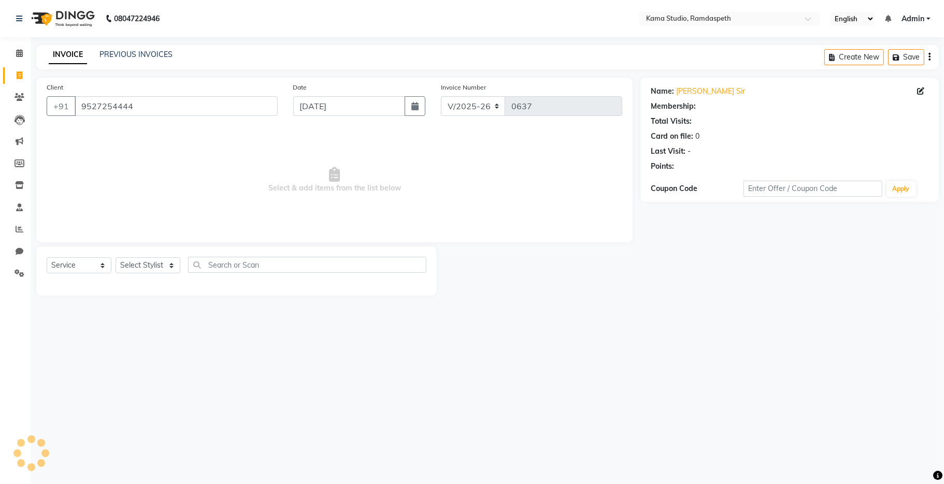
select select "1: Object"
click at [144, 270] on select "Select Stylist [PERSON_NAME] [PERSON_NAME] Ankit Dhawariya [PERSON_NAME] Sir [P…" at bounding box center [148, 265] width 65 height 16
select select "67159"
click at [116, 258] on select "Select Stylist [PERSON_NAME] [PERSON_NAME] Ankit Dhawariya [PERSON_NAME] Sir [P…" at bounding box center [148, 265] width 65 height 16
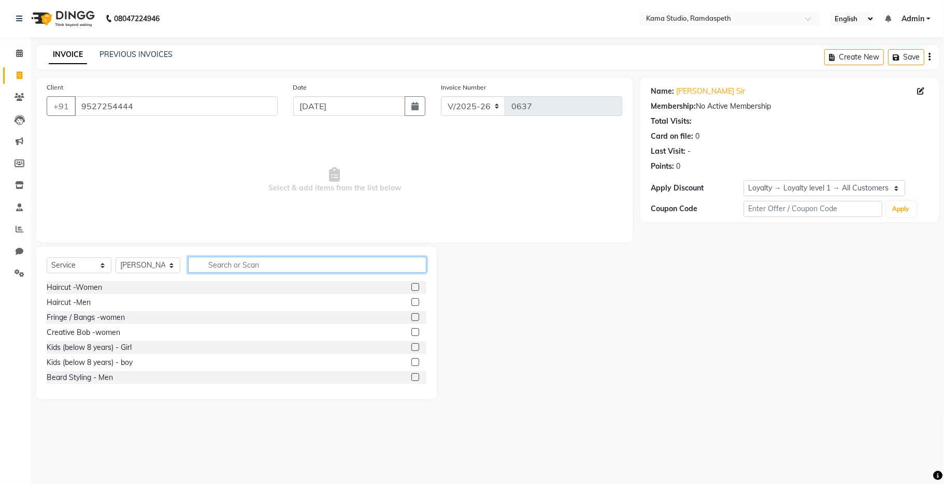
click at [229, 272] on input "text" at bounding box center [307, 265] width 238 height 16
click at [411, 318] on label at bounding box center [415, 317] width 8 height 8
click at [411, 318] on input "checkbox" at bounding box center [414, 317] width 7 height 7
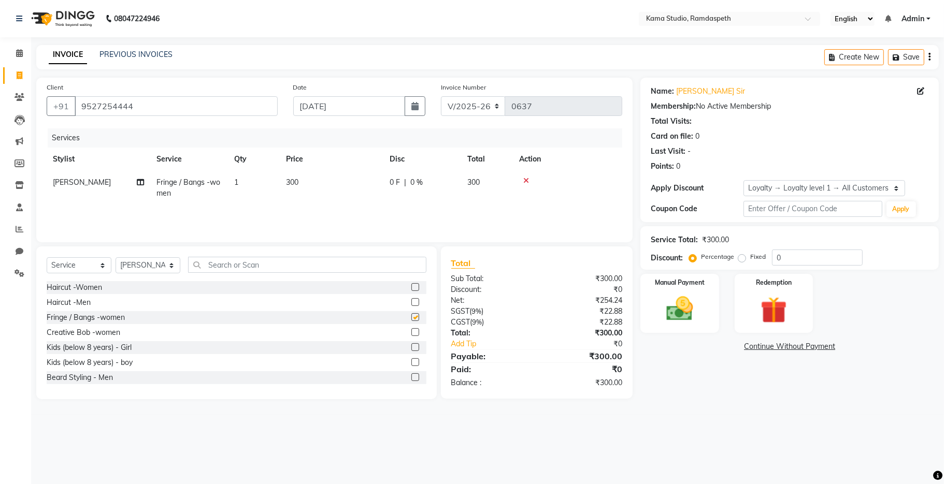
checkbox input "false"
click at [400, 301] on div "Haircut -Men" at bounding box center [237, 302] width 380 height 13
click at [525, 182] on icon at bounding box center [526, 180] width 6 height 7
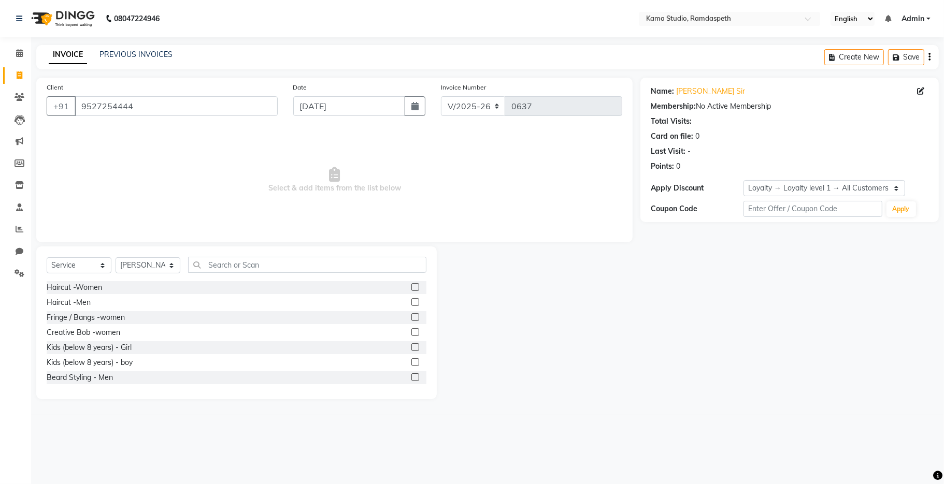
click at [411, 302] on label at bounding box center [415, 302] width 8 height 8
click at [411, 302] on input "checkbox" at bounding box center [414, 302] width 7 height 7
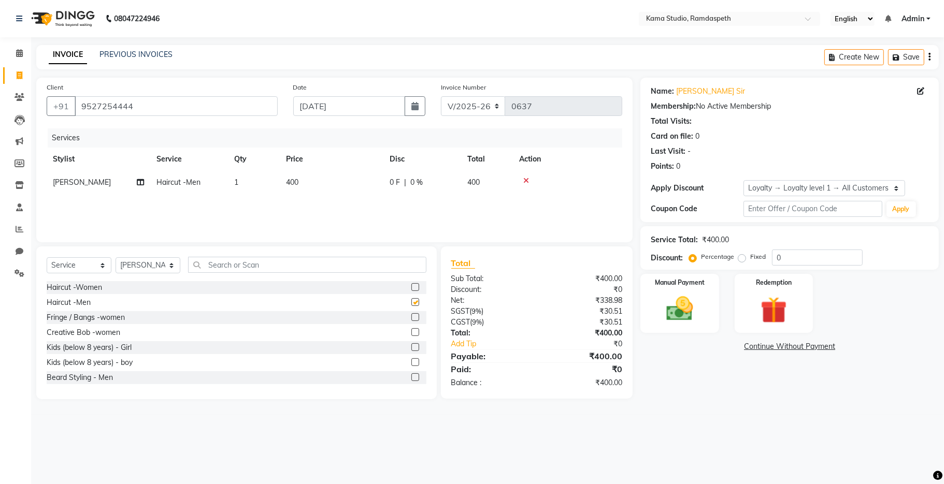
checkbox input "false"
click at [412, 110] on icon "button" at bounding box center [414, 106] width 7 height 8
select select "9"
select select "2025"
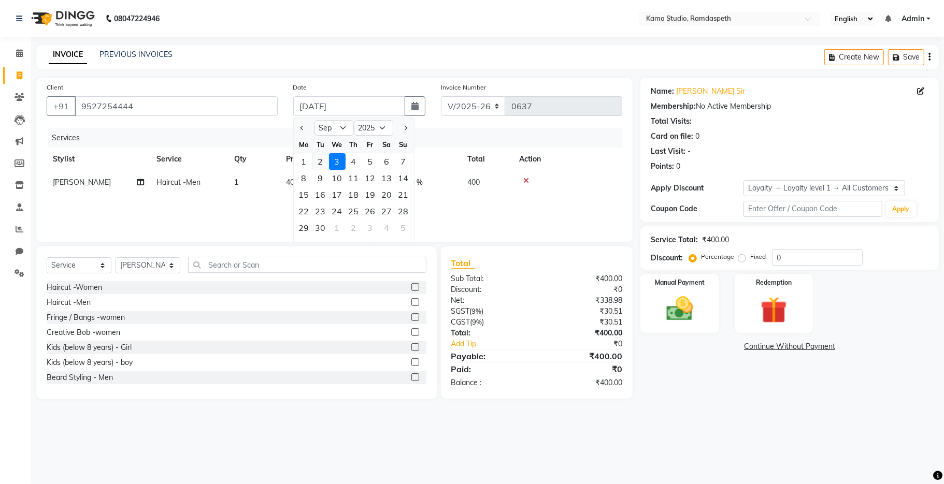
click at [322, 163] on div "2" at bounding box center [320, 161] width 17 height 17
type input "02-09-2025"
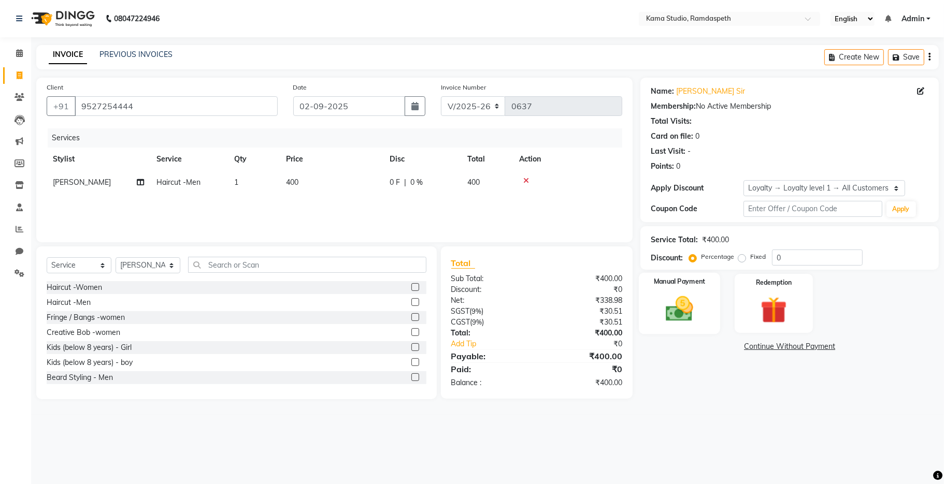
click at [611, 311] on img at bounding box center [679, 309] width 45 height 32
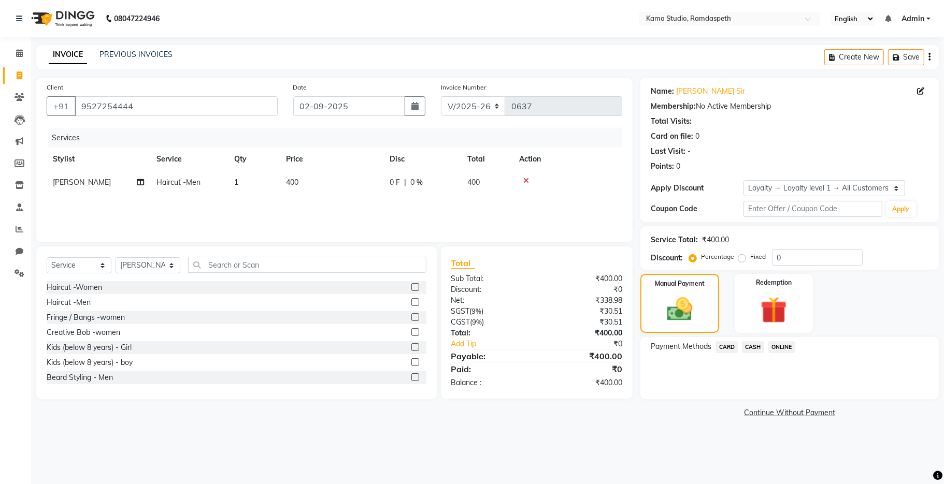
click at [611, 347] on span "CASH" at bounding box center [753, 347] width 22 height 12
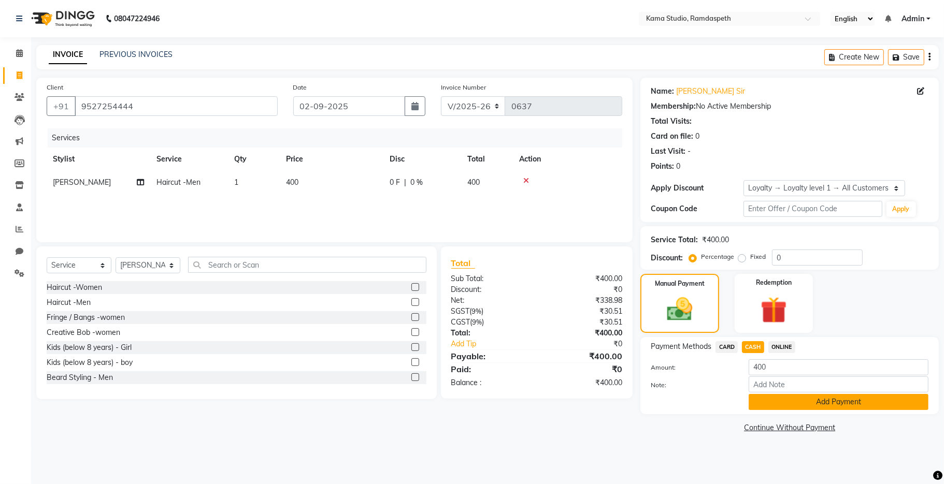
click at [611, 385] on button "Add Payment" at bounding box center [839, 402] width 180 height 16
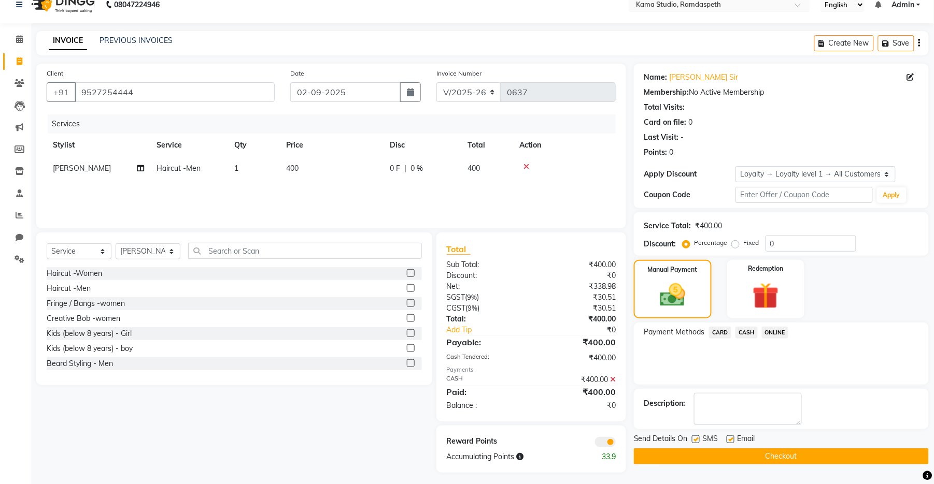
scroll to position [18, 0]
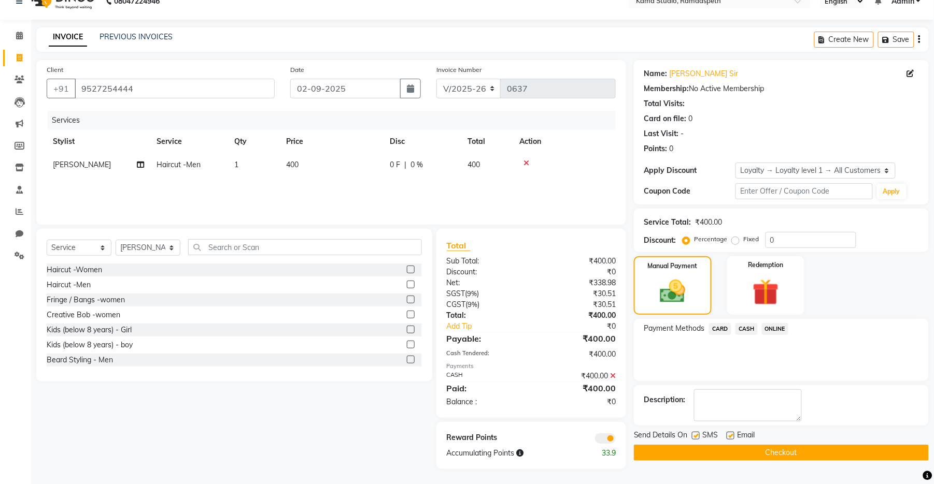
click at [611, 385] on label at bounding box center [696, 436] width 8 height 8
click at [611, 385] on input "checkbox" at bounding box center [695, 436] width 7 height 7
checkbox input "false"
click at [611, 385] on label at bounding box center [730, 436] width 8 height 8
click at [611, 385] on input "checkbox" at bounding box center [729, 436] width 7 height 7
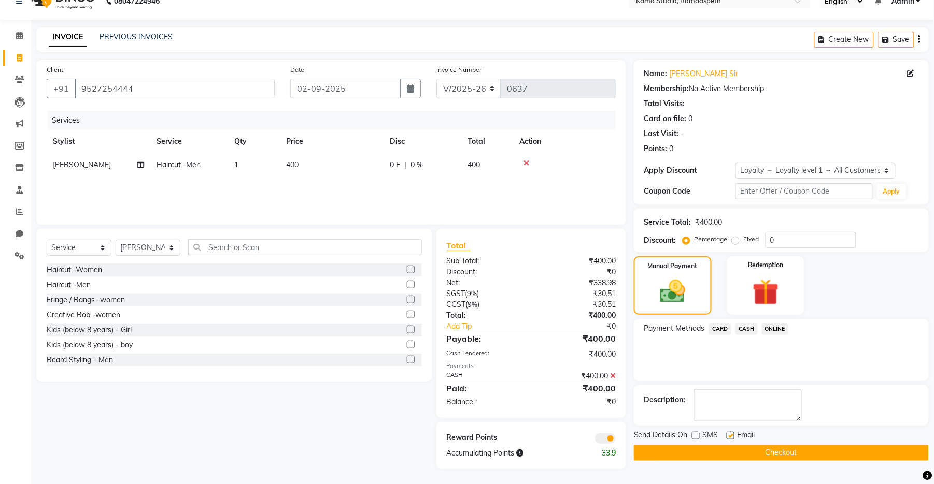
checkbox input "false"
click at [611, 385] on button "Checkout" at bounding box center [781, 453] width 295 height 16
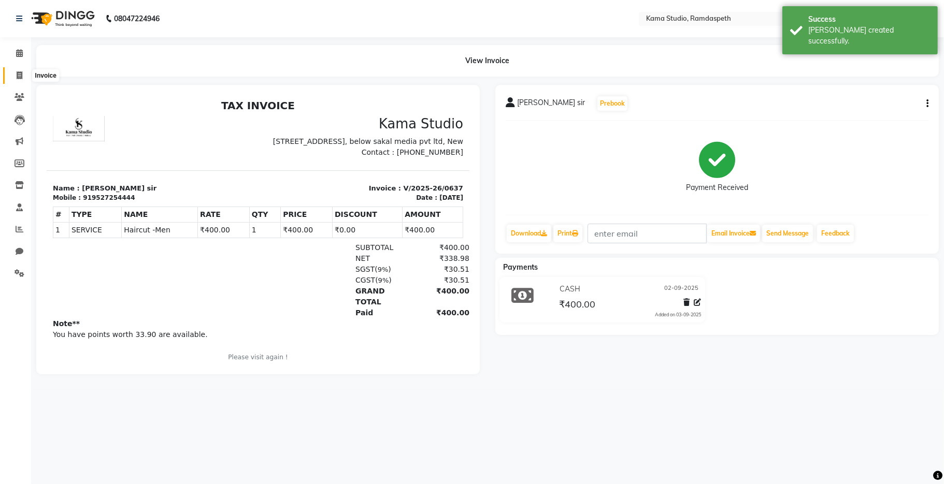
click at [18, 74] on icon at bounding box center [20, 75] width 6 height 8
select select "7582"
select select "service"
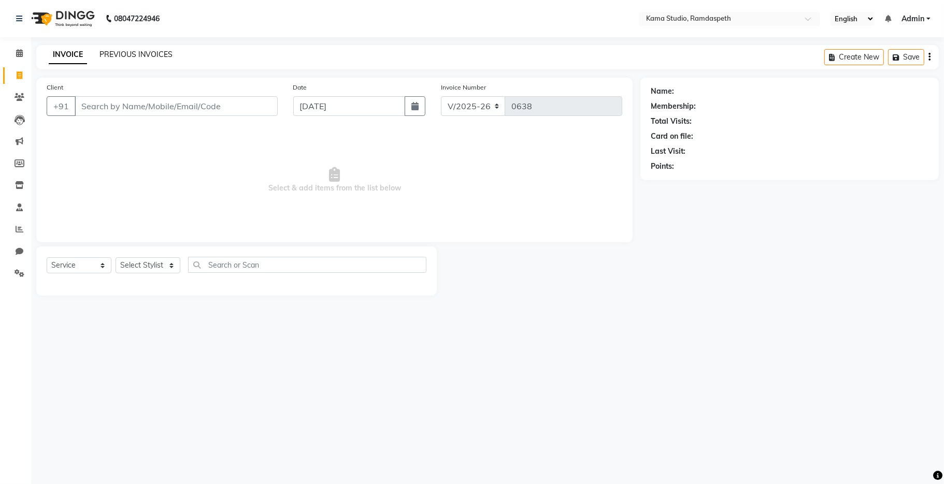
click at [128, 57] on link "PREVIOUS INVOICES" at bounding box center [135, 54] width 73 height 9
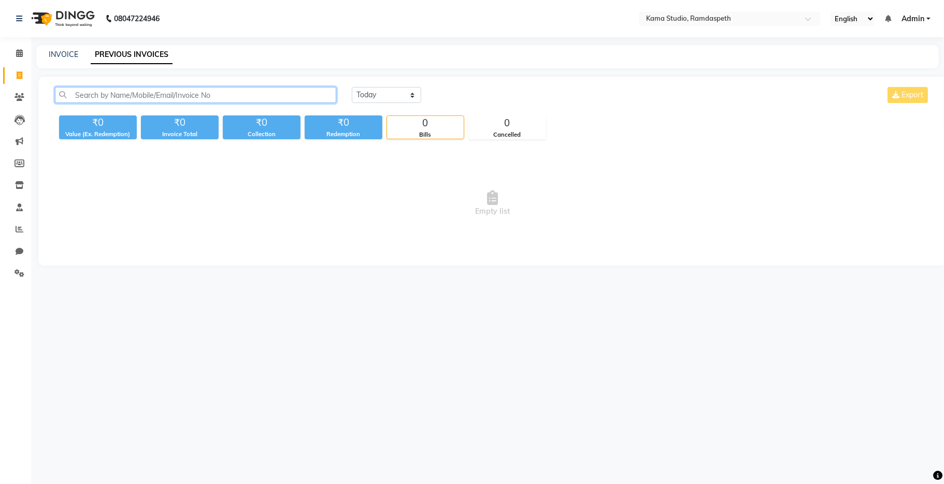
click at [92, 95] on input "text" at bounding box center [195, 95] width 281 height 16
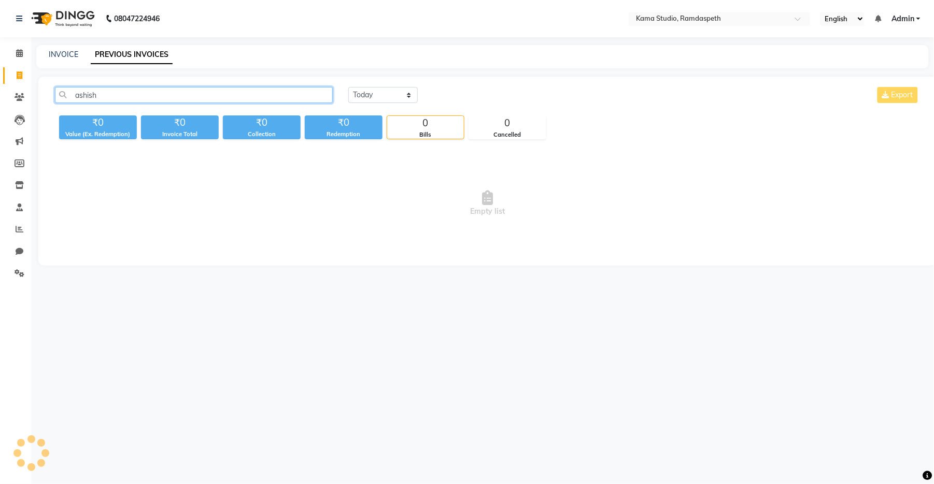
type input "ashish"
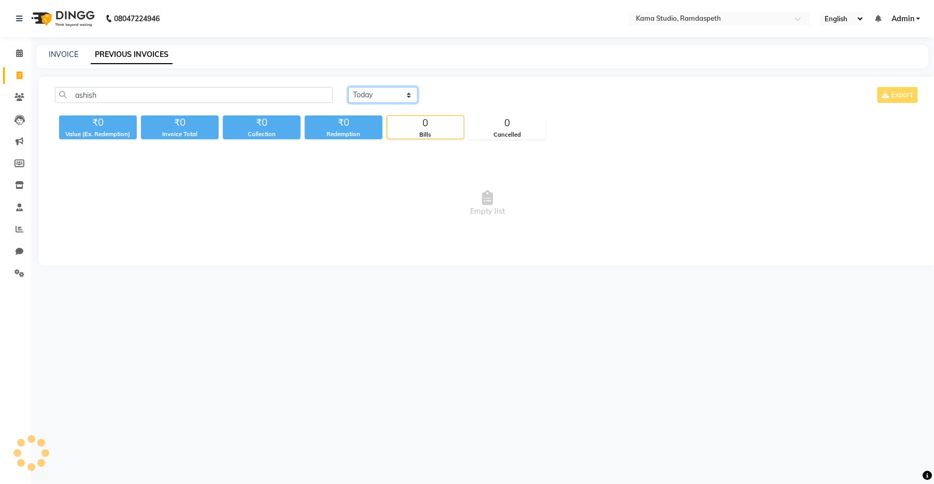
click at [391, 95] on select "[DATE] [DATE] Custom Range" at bounding box center [382, 95] width 69 height 16
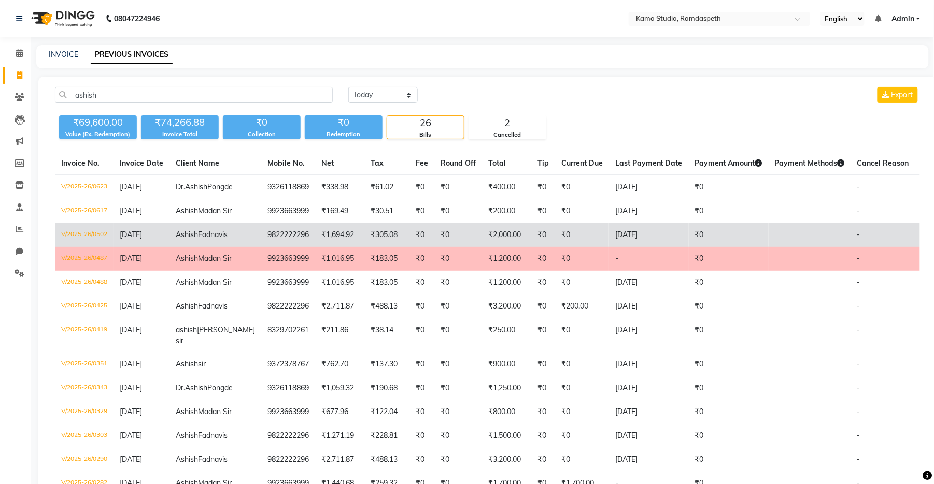
click at [261, 247] on td "9822222296" at bounding box center [288, 235] width 54 height 24
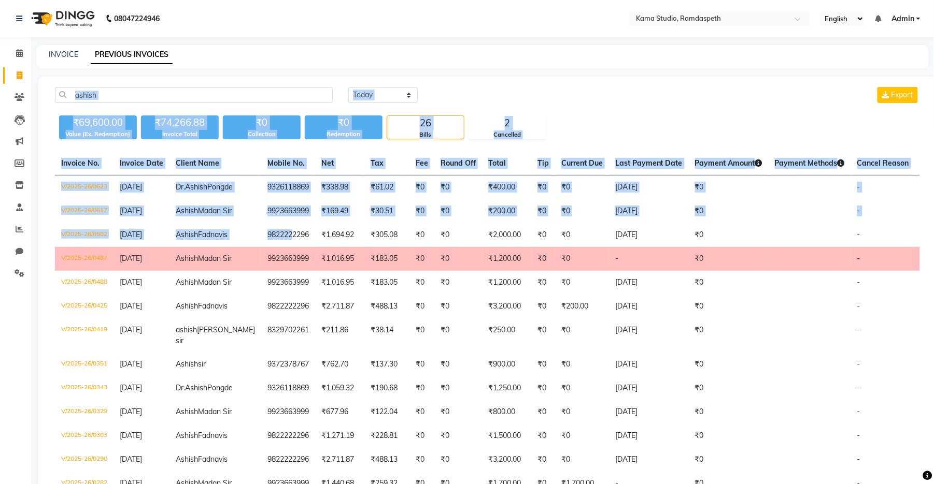
drag, startPoint x: 257, startPoint y: 254, endPoint x: 317, endPoint y: 42, distance: 219.6
click at [317, 42] on div "08047224946 Select Location × Kama Studio, Ramdaspeth English ENGLISH Español ا…" at bounding box center [467, 460] width 934 height 920
click at [569, 111] on div "₹69,600.00 Value (Ex. Redemption) ₹74,266.88 Invoice Total ₹0 Collection ₹0 Red…" at bounding box center [487, 125] width 865 height 28
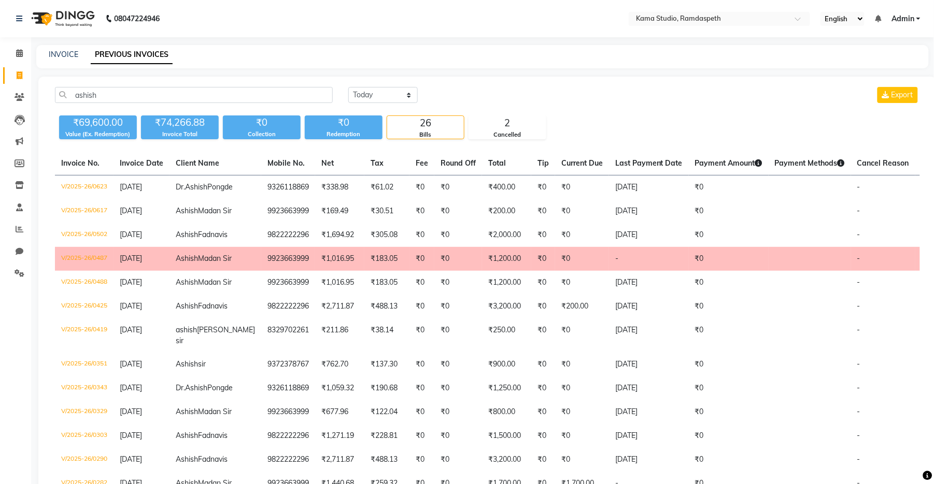
click at [78, 51] on div "INVOICE PREVIOUS INVOICES" at bounding box center [476, 54] width 880 height 11
click at [70, 54] on link "INVOICE" at bounding box center [64, 54] width 30 height 9
select select "service"
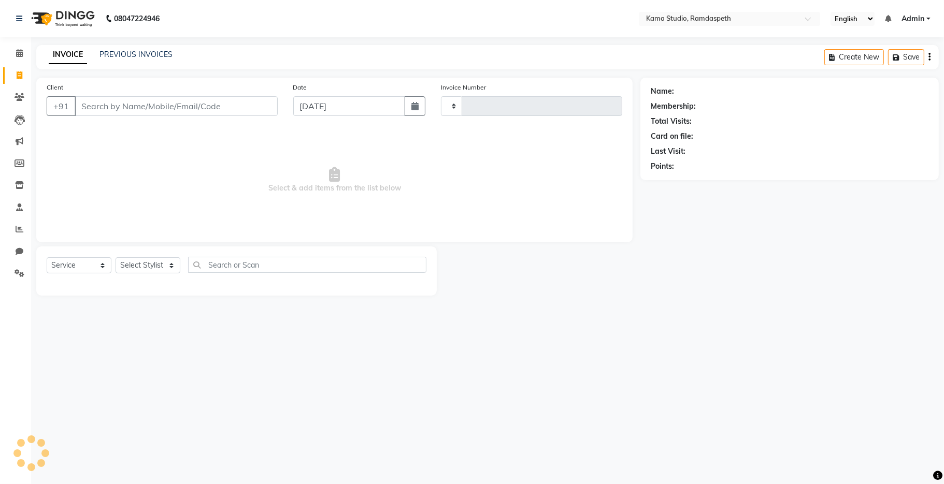
type input "0638"
select select "7582"
click at [138, 58] on link "PREVIOUS INVOICES" at bounding box center [135, 54] width 73 height 9
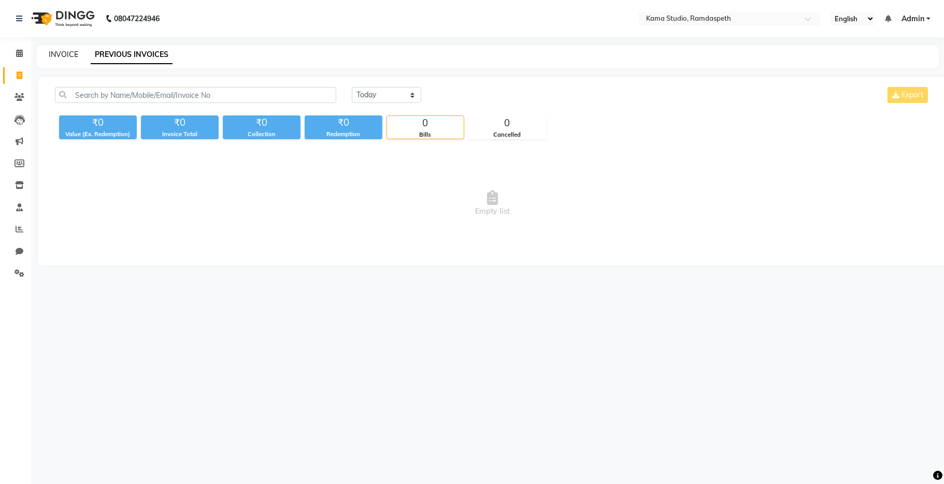
click at [69, 55] on link "INVOICE" at bounding box center [64, 54] width 30 height 9
select select "service"
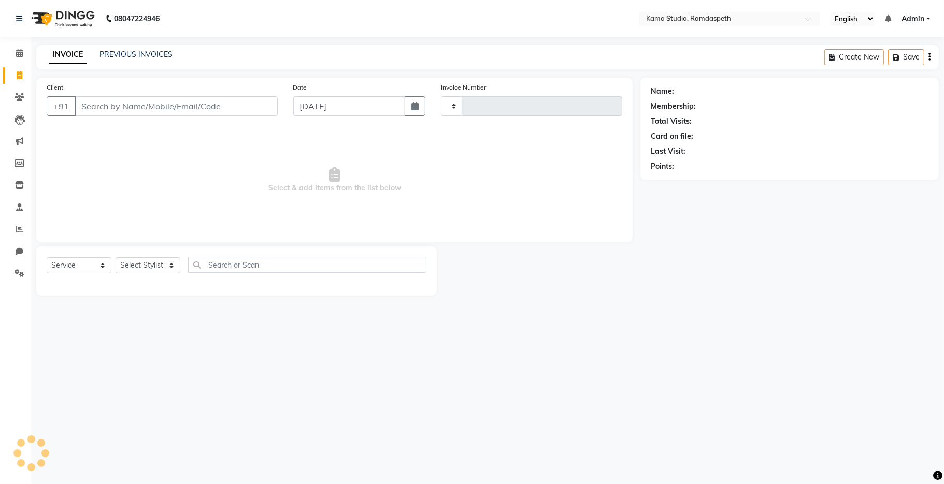
type input "0638"
select select "7582"
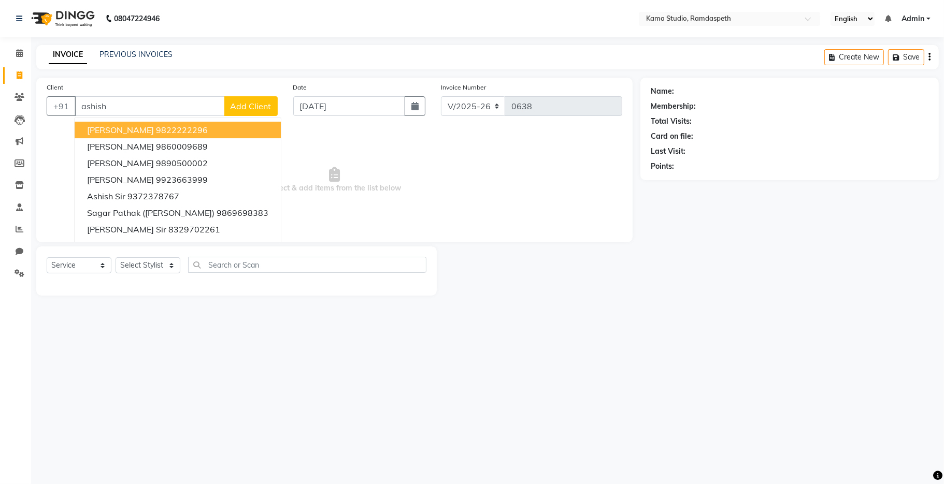
click at [112, 126] on span "[PERSON_NAME]" at bounding box center [120, 130] width 67 height 10
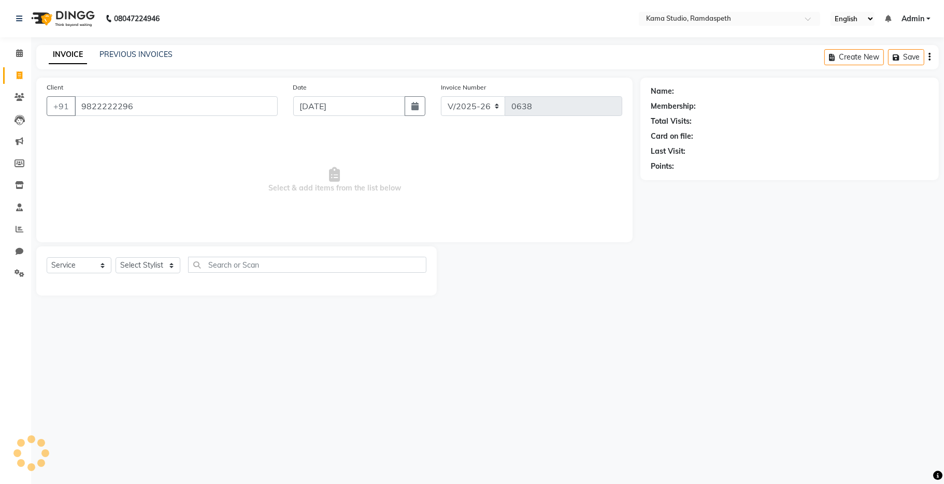
type input "9822222296"
select select "1: Object"
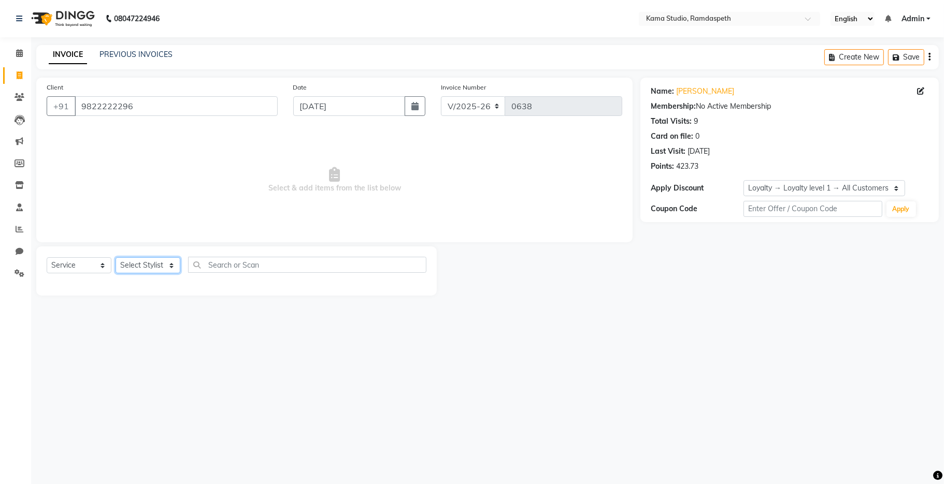
click at [131, 268] on select "Select Stylist [PERSON_NAME] [PERSON_NAME] Ankit Dhawariya [PERSON_NAME] Sir [P…" at bounding box center [148, 265] width 65 height 16
select select "67159"
click at [116, 258] on select "Select Stylist [PERSON_NAME] [PERSON_NAME] Ankit Dhawariya [PERSON_NAME] Sir [P…" at bounding box center [148, 265] width 65 height 16
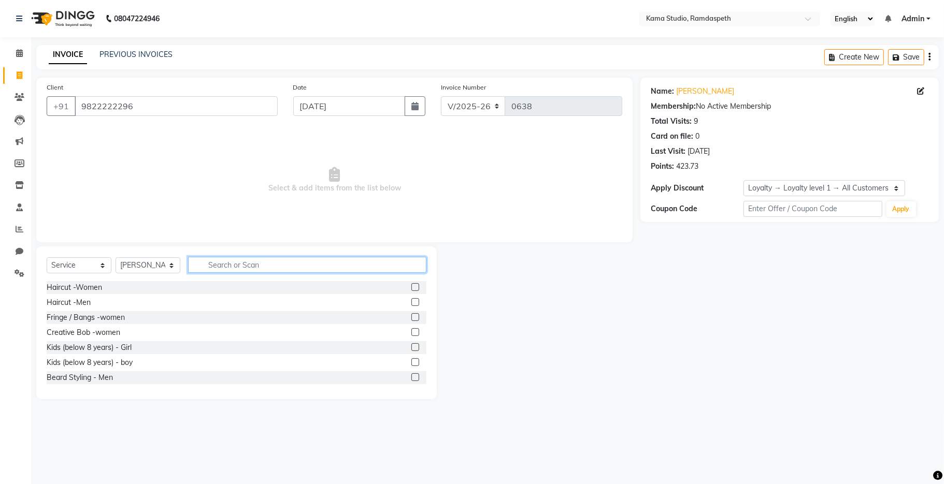
click at [242, 266] on input "text" at bounding box center [307, 265] width 238 height 16
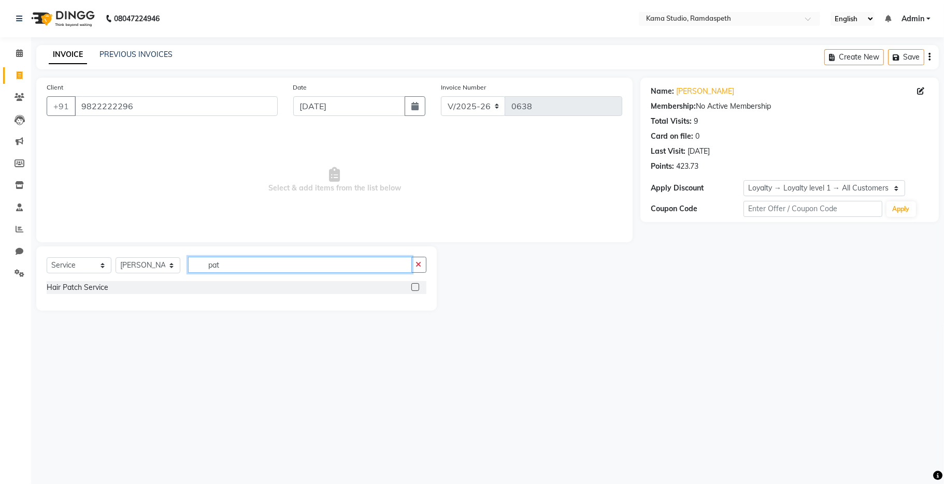
type input "pat"
click at [416, 285] on label at bounding box center [415, 287] width 8 height 8
click at [416, 285] on input "checkbox" at bounding box center [414, 287] width 7 height 7
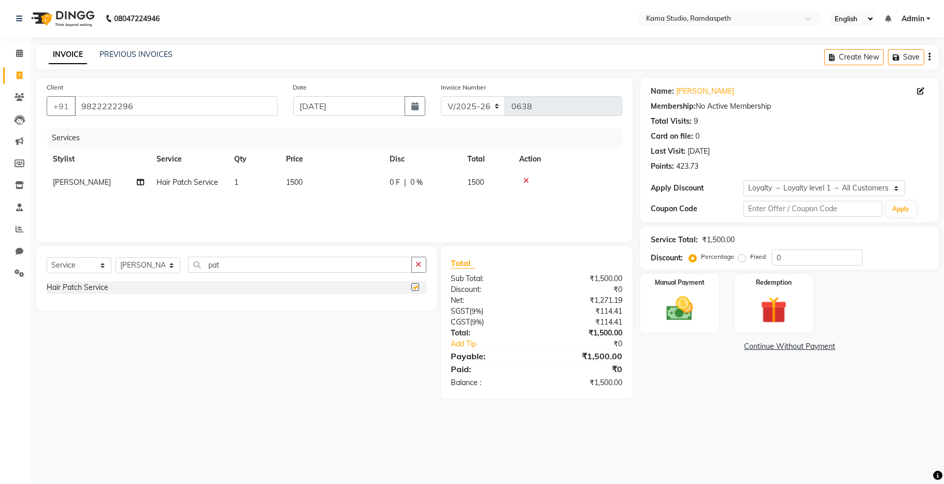
checkbox input "false"
click at [611, 263] on div "Fixed" at bounding box center [752, 257] width 25 height 12
click at [611, 261] on label "Fixed" at bounding box center [758, 256] width 16 height 9
click at [611, 261] on input "Fixed" at bounding box center [743, 256] width 7 height 7
radio input "true"
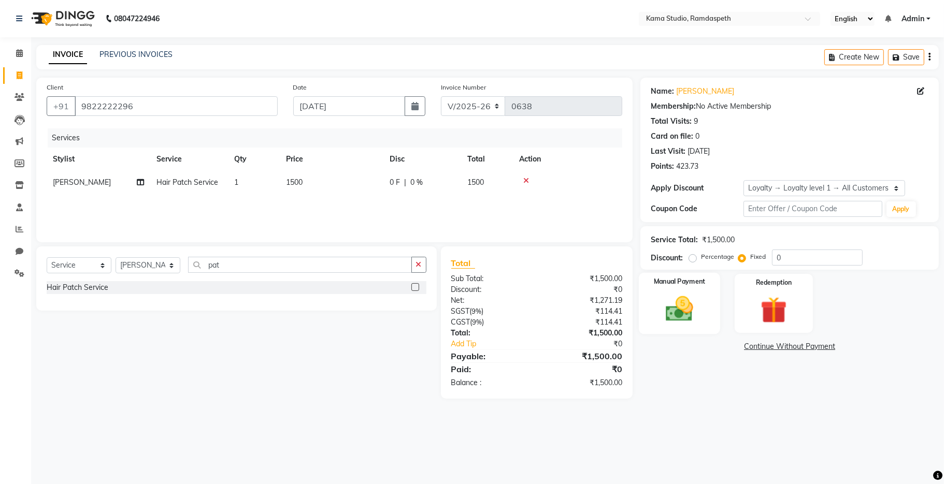
click at [611, 309] on img at bounding box center [679, 309] width 45 height 32
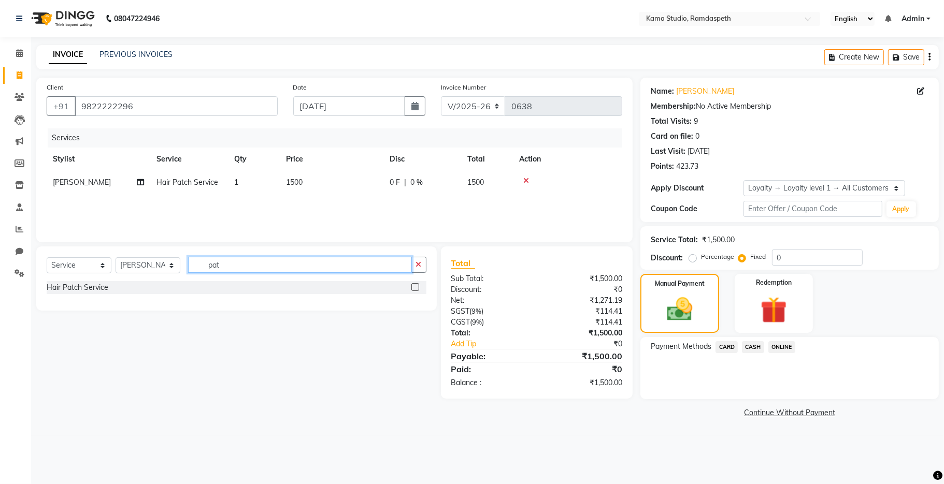
drag, startPoint x: 203, startPoint y: 257, endPoint x: 192, endPoint y: 256, distance: 11.5
click at [192, 256] on div "Select Service Product Membership Package Voucher Prepaid Gift Card Select Styl…" at bounding box center [236, 279] width 400 height 64
type input "indi"
click at [418, 302] on label at bounding box center [415, 302] width 8 height 8
click at [418, 302] on input "checkbox" at bounding box center [414, 302] width 7 height 7
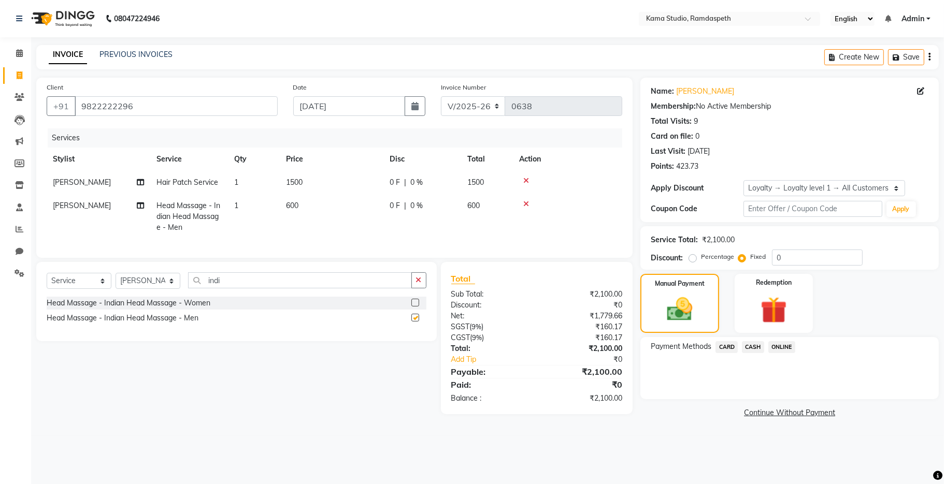
checkbox input "false"
drag, startPoint x: 146, startPoint y: 53, endPoint x: 585, endPoint y: 60, distance: 438.8
click at [148, 53] on link "PREVIOUS INVOICES" at bounding box center [135, 54] width 73 height 9
click at [236, 284] on input "indi" at bounding box center [300, 280] width 224 height 16
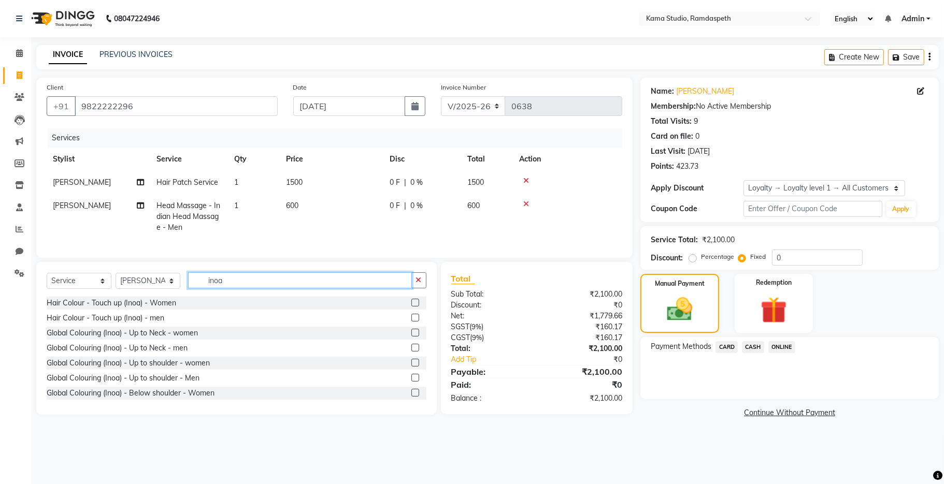
type input "inoa"
click at [411, 322] on label at bounding box center [415, 318] width 8 height 8
click at [411, 322] on input "checkbox" at bounding box center [414, 318] width 7 height 7
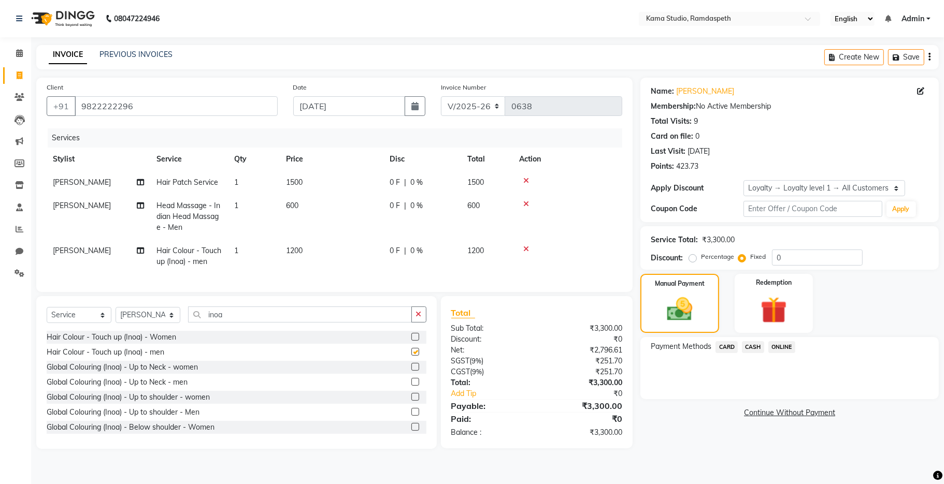
checkbox input "false"
